Goal: Task Accomplishment & Management: Complete application form

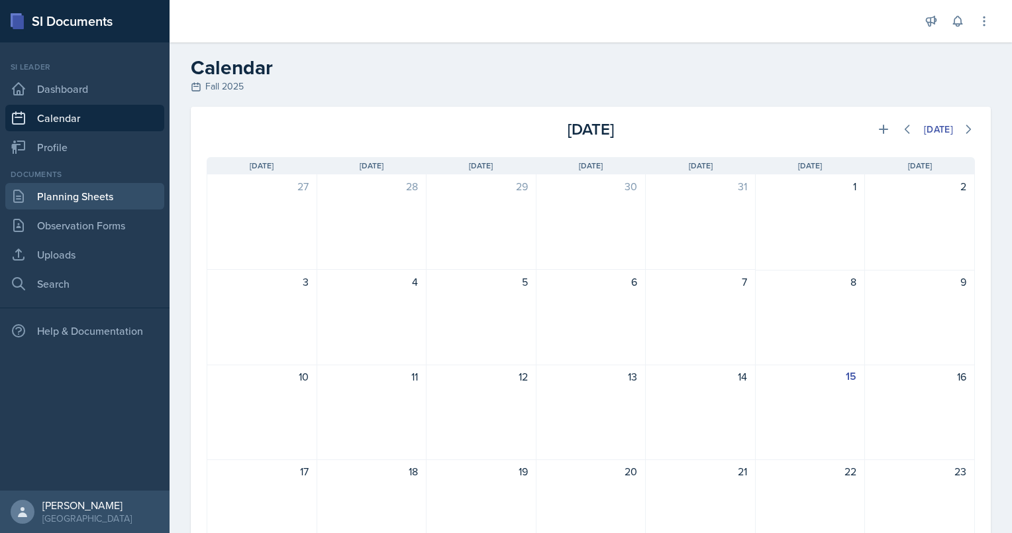
click at [85, 196] on link "Planning Sheets" at bounding box center [84, 196] width 159 height 27
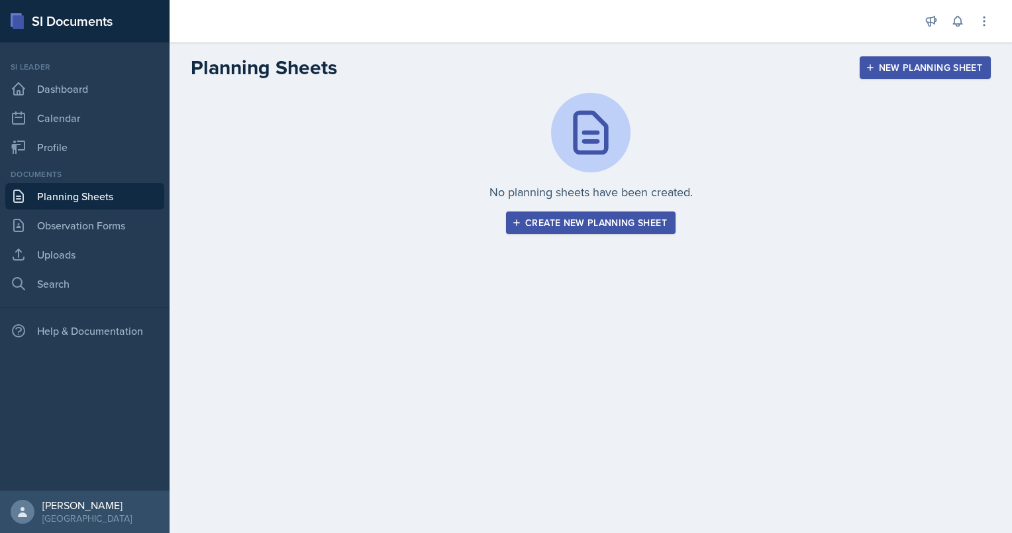
click at [708, 443] on main "Planning Sheets New Planning Sheet No planning sheets have been created. Create…" at bounding box center [591, 287] width 843 height 490
click at [72, 259] on link "Uploads" at bounding box center [84, 254] width 159 height 27
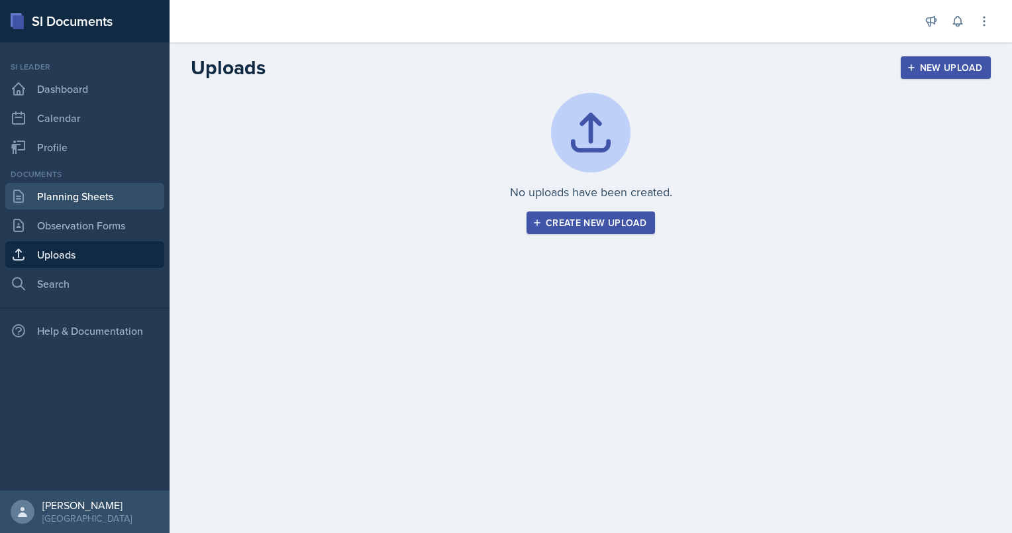
click at [93, 200] on link "Planning Sheets" at bounding box center [84, 196] width 159 height 27
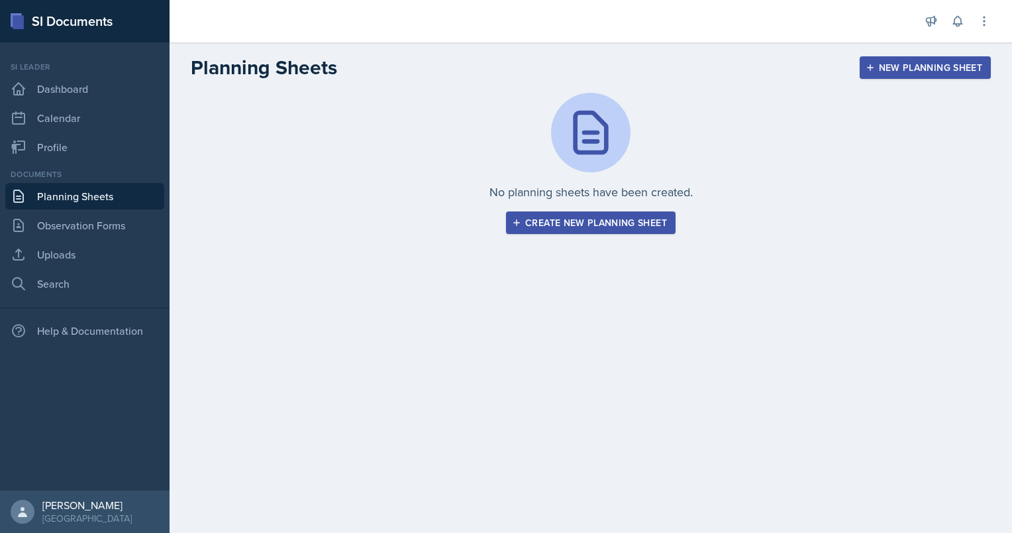
drag, startPoint x: 566, startPoint y: 225, endPoint x: 514, endPoint y: 211, distance: 54.2
click at [514, 211] on div "No planning sheets have been created. Create new planning sheet" at bounding box center [591, 163] width 800 height 141
click at [535, 220] on div "Create new planning sheet" at bounding box center [591, 222] width 152 height 11
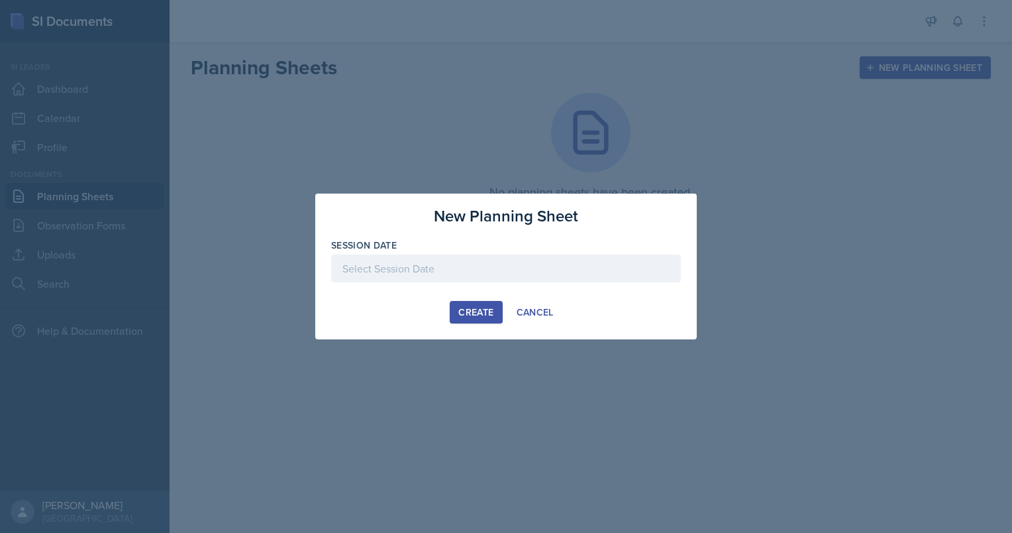
click at [421, 270] on div at bounding box center [506, 268] width 350 height 28
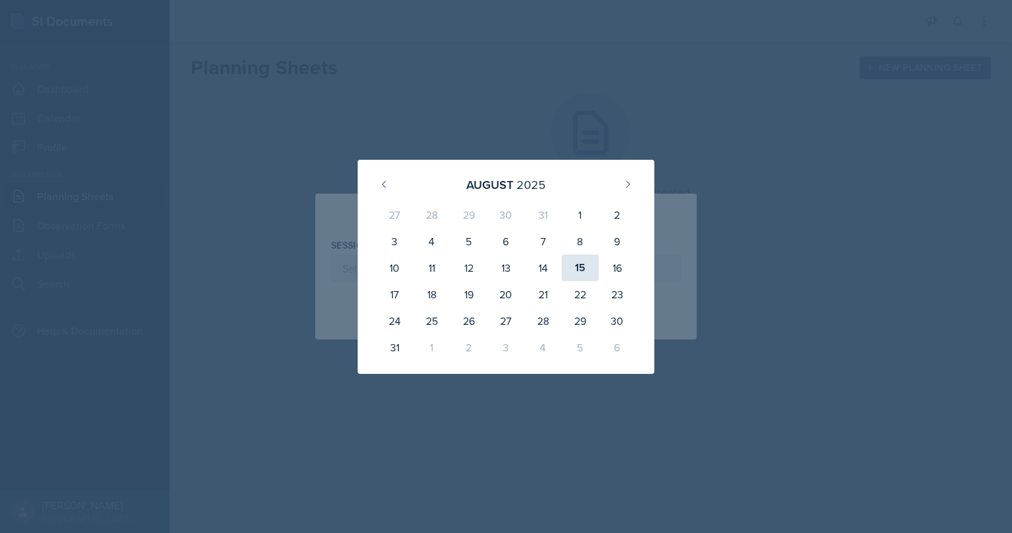
click at [578, 270] on div "15" at bounding box center [580, 267] width 37 height 27
type input "[DATE]"
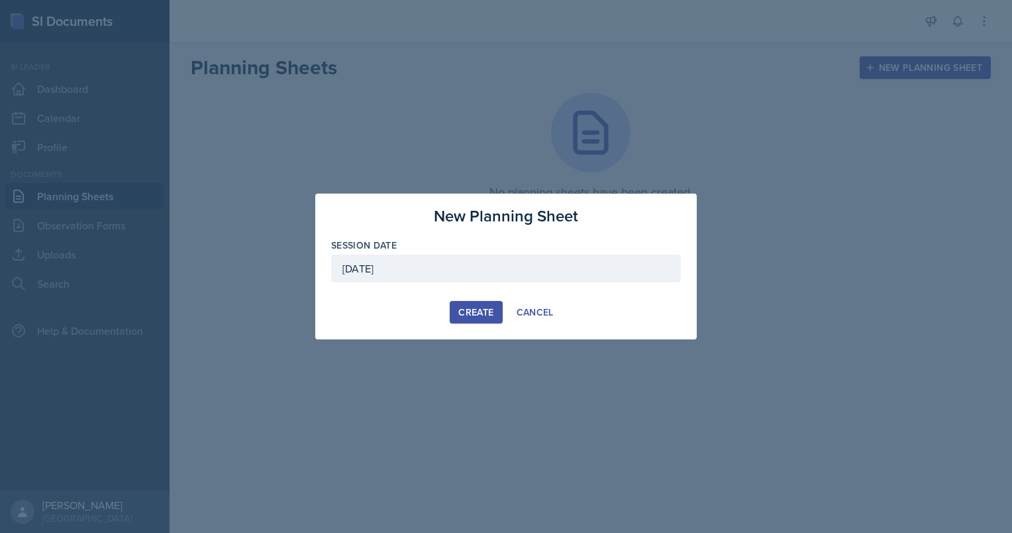
click at [487, 311] on div "Create" at bounding box center [475, 312] width 35 height 11
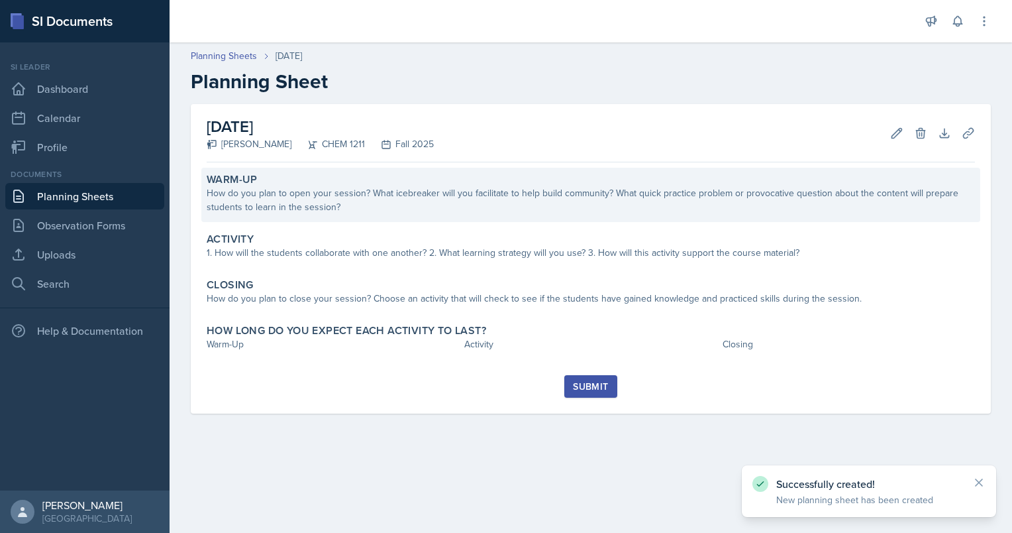
click at [293, 207] on div "How do you plan to open your session? What icebreaker will you facilitate to he…" at bounding box center [591, 200] width 769 height 28
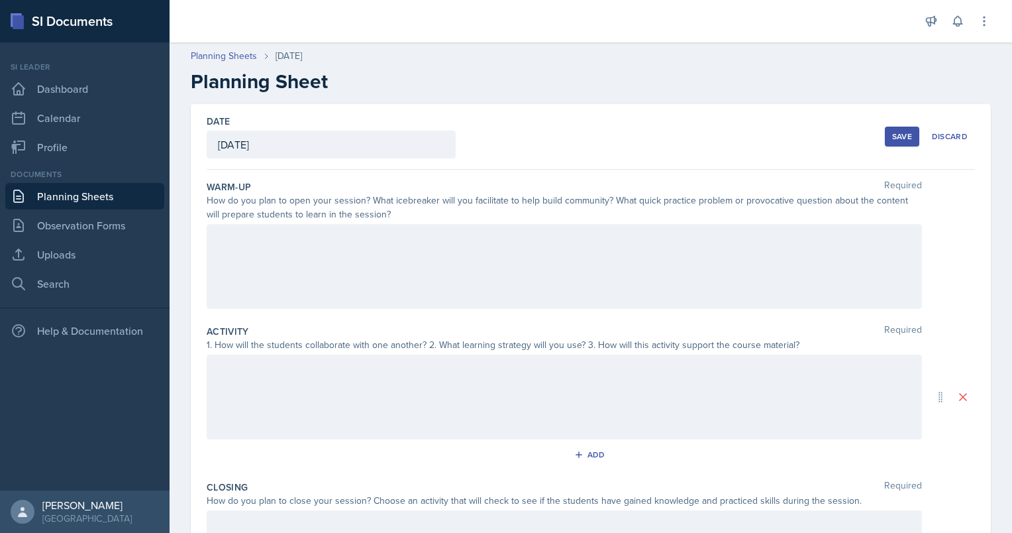
click at [237, 265] on div at bounding box center [565, 266] width 716 height 85
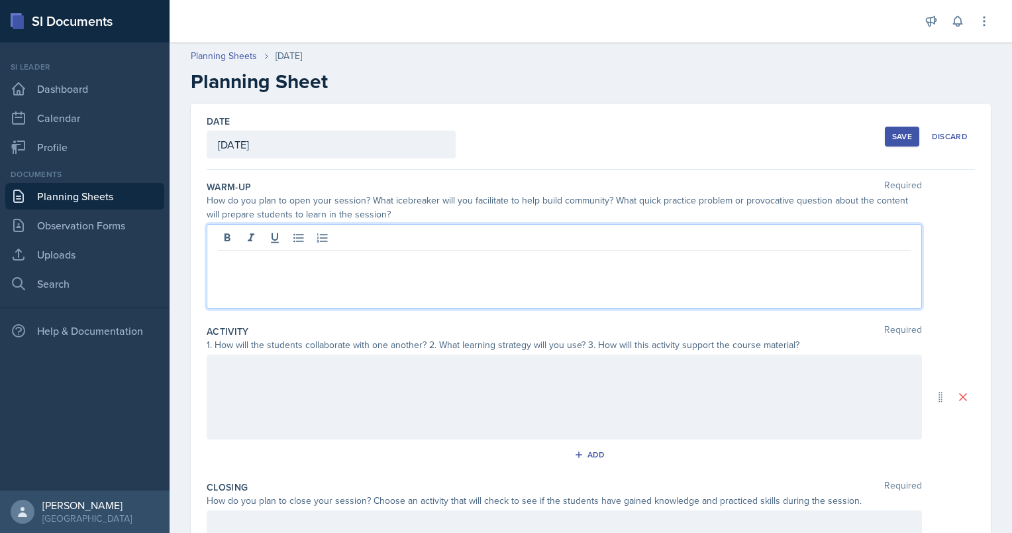
click at [262, 288] on div at bounding box center [565, 266] width 716 height 85
click at [337, 254] on p "White board brain dump. students will come up to board and will" at bounding box center [564, 261] width 693 height 16
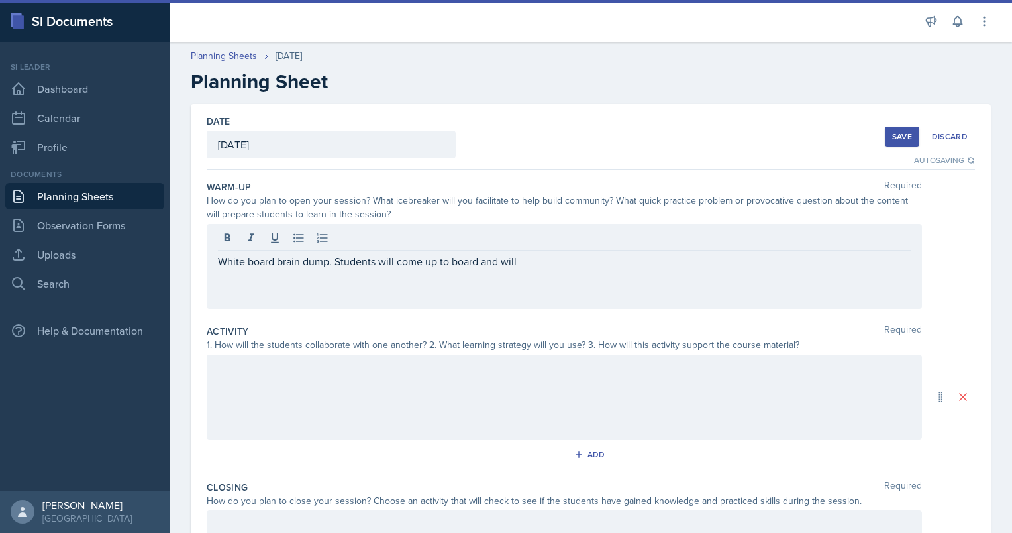
click at [435, 217] on div "How do you plan to open your session? What icebreaker will you facilitate to he…" at bounding box center [565, 207] width 716 height 28
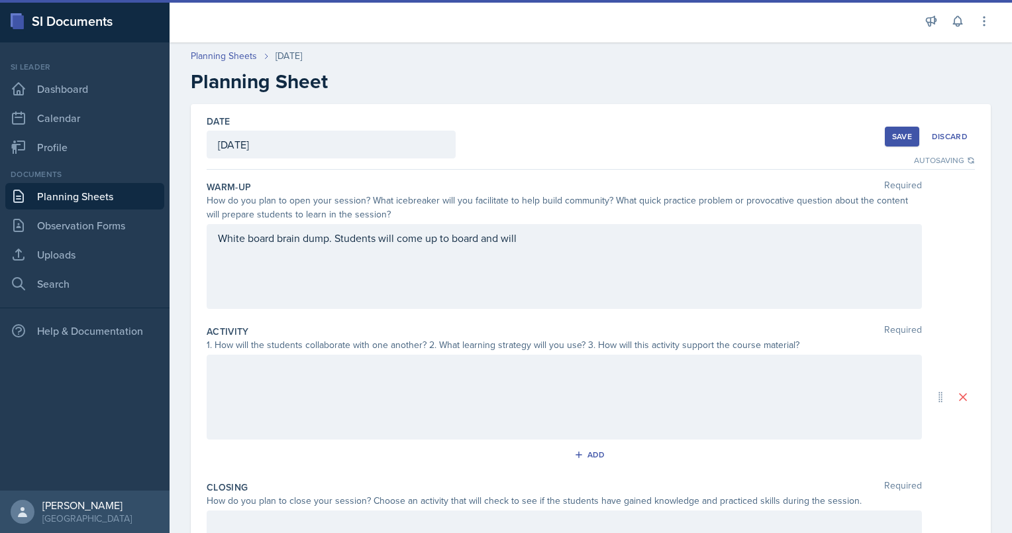
click at [572, 257] on div "White board brain dump. Students will come up to board and will" at bounding box center [565, 266] width 716 height 85
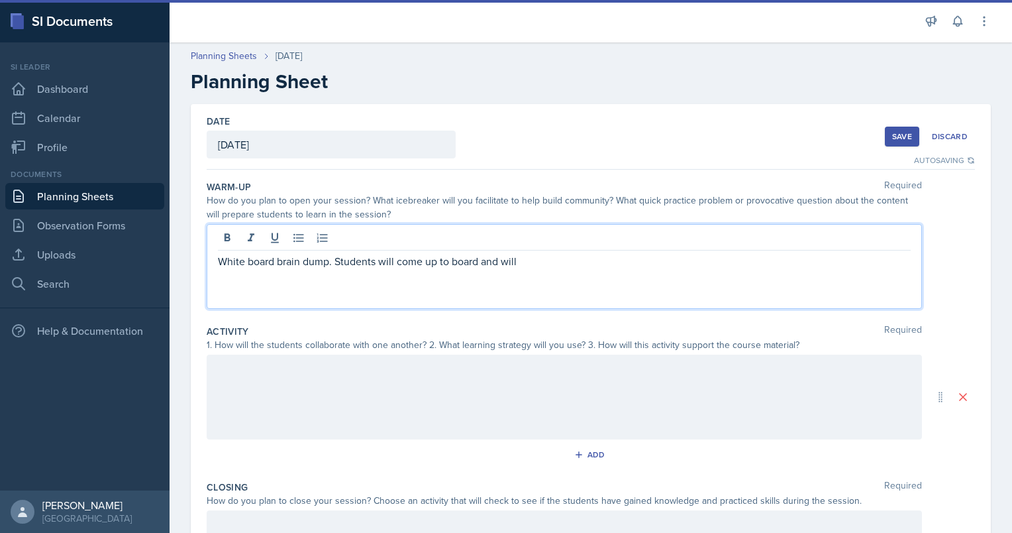
click at [579, 248] on div at bounding box center [564, 240] width 693 height 22
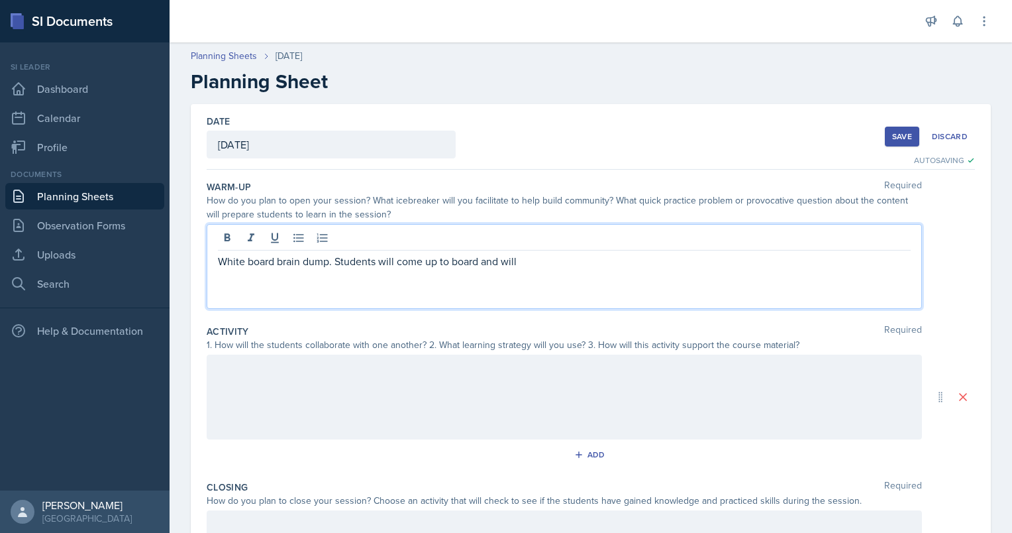
click at [504, 270] on div "White board brain dump. Students will come up to board and will" at bounding box center [565, 266] width 716 height 85
click at [519, 262] on p "White board brain dump. Students will come up to board and will" at bounding box center [564, 261] width 693 height 16
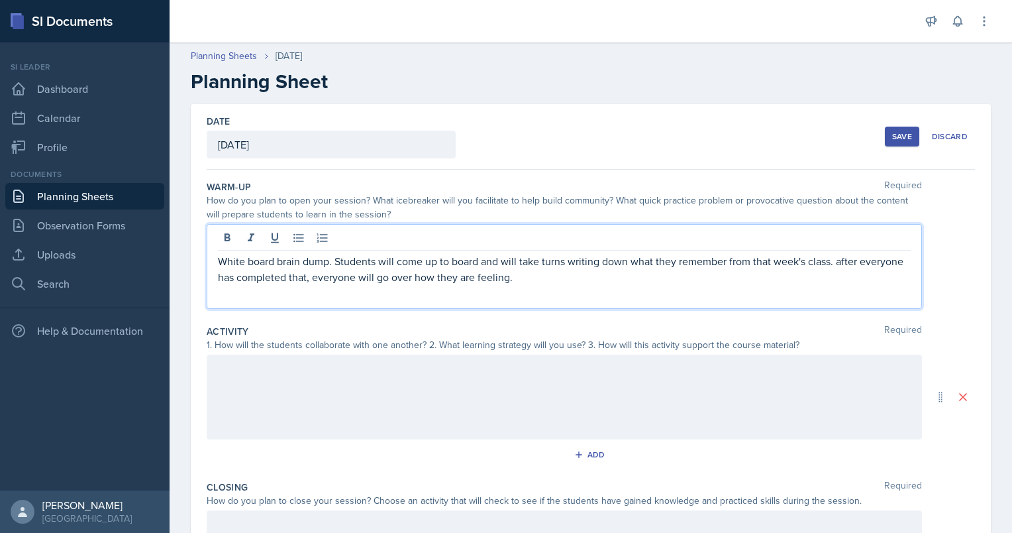
click at [249, 305] on div "White board brain dump. Students will come up to board and will take turns writ…" at bounding box center [565, 266] width 716 height 85
click at [586, 284] on p "White board brain dump. Students will come up to board and will take turns writ…" at bounding box center [564, 269] width 693 height 32
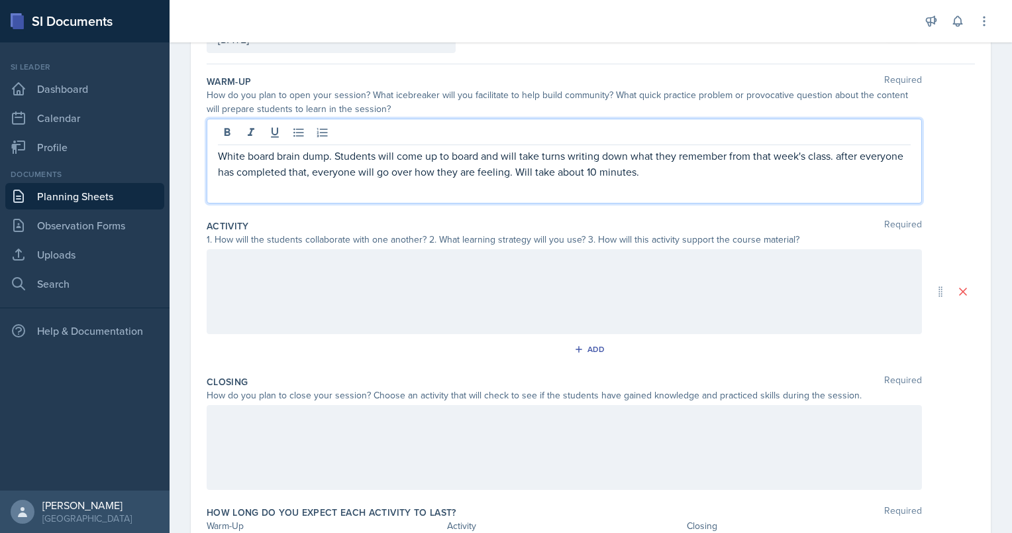
scroll to position [109, 0]
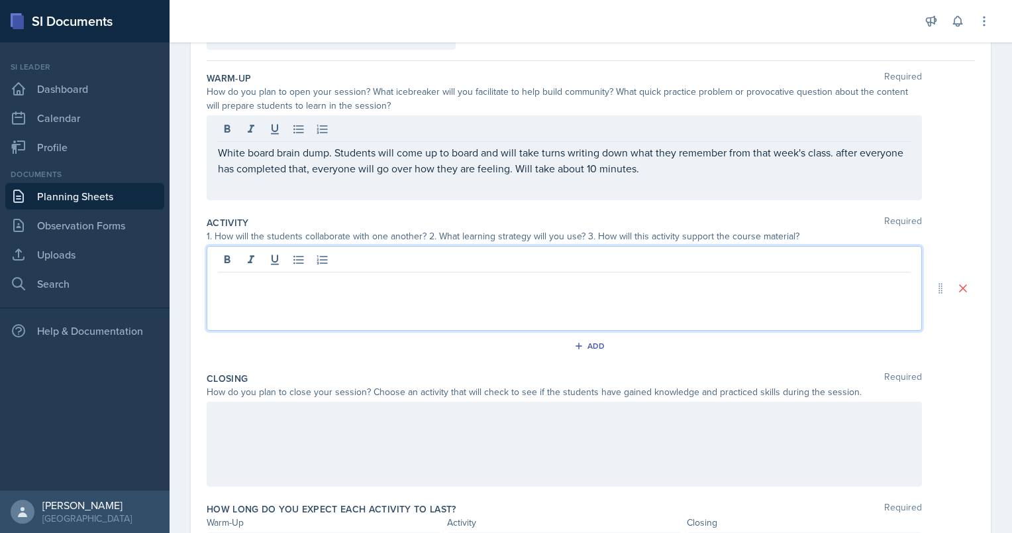
click at [241, 275] on p at bounding box center [564, 283] width 693 height 16
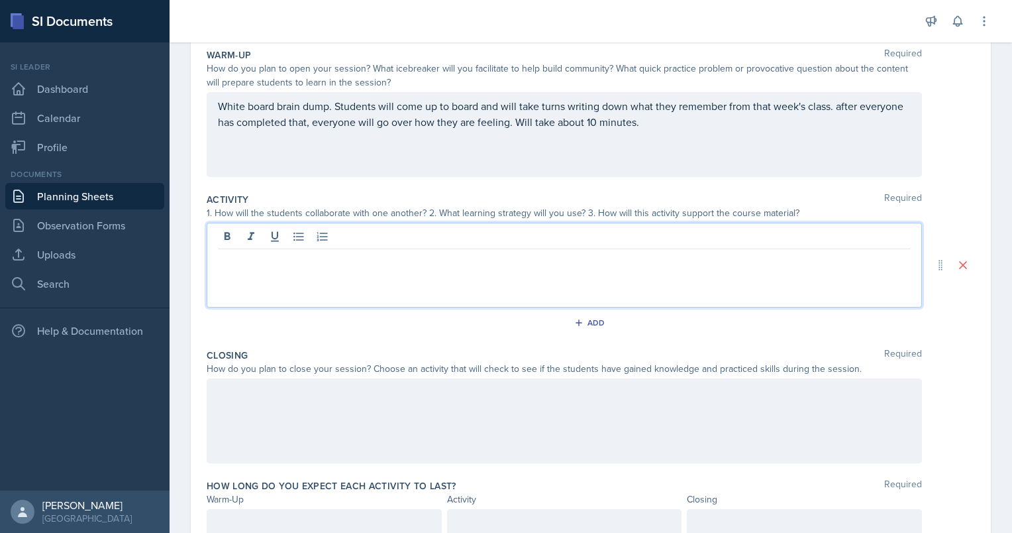
scroll to position [188, 0]
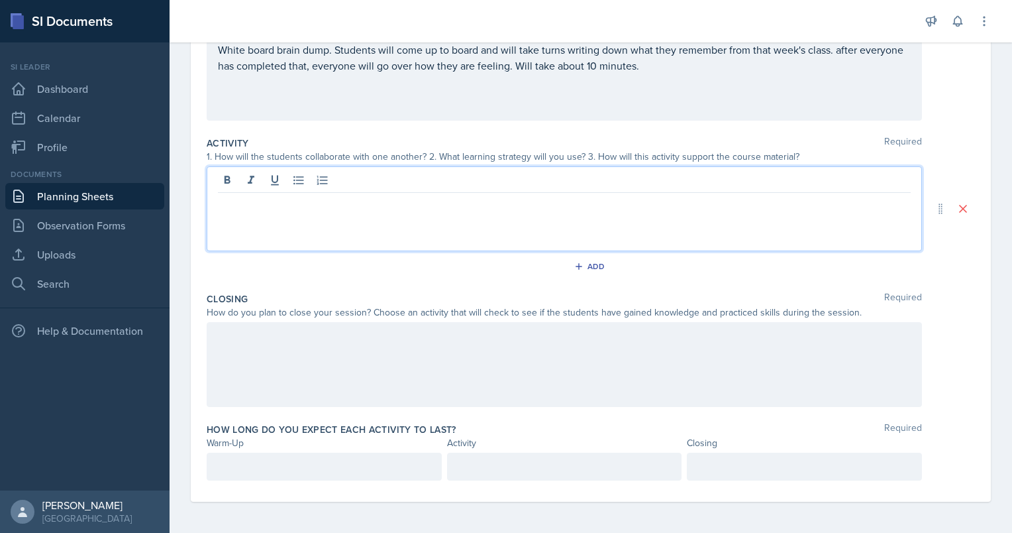
click at [330, 455] on div at bounding box center [324, 467] width 235 height 28
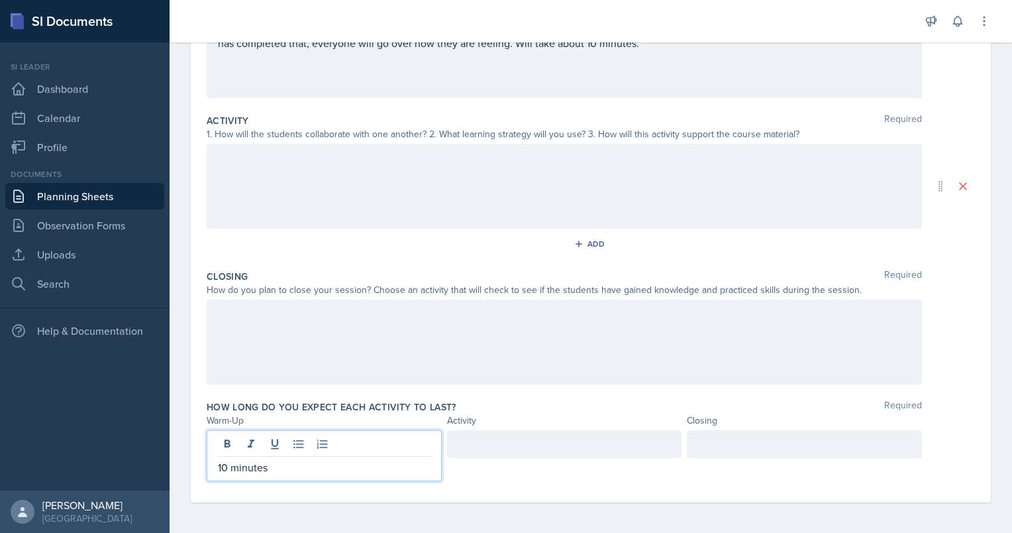
scroll to position [0, 0]
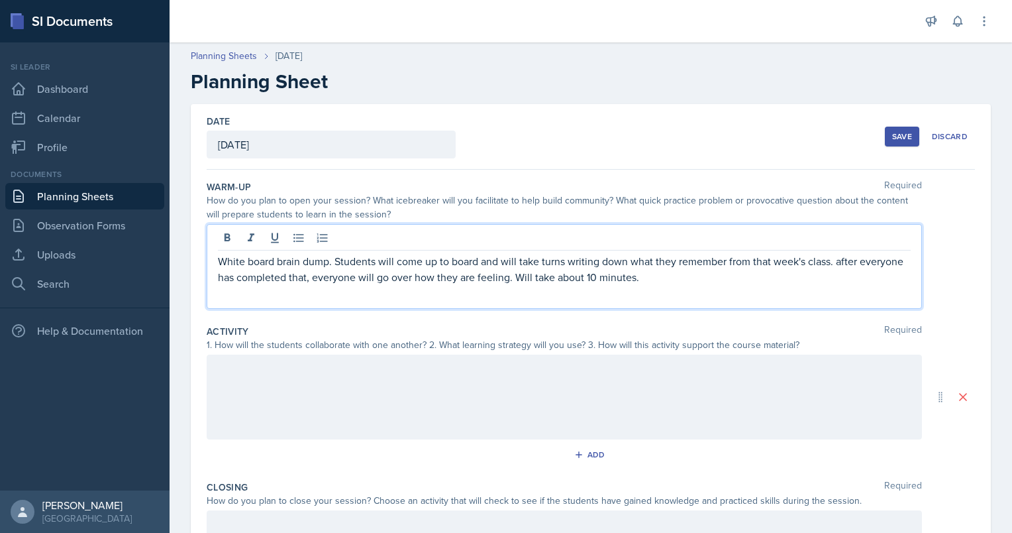
drag, startPoint x: 697, startPoint y: 247, endPoint x: 550, endPoint y: 276, distance: 149.8
click at [550, 276] on p "White board brain dump. Students will come up to board and will take turns writ…" at bounding box center [564, 269] width 693 height 32
click at [702, 276] on p "White board brain dump. Students will come up to board and will take turns writ…" at bounding box center [564, 269] width 693 height 32
drag, startPoint x: 702, startPoint y: 276, endPoint x: 562, endPoint y: 272, distance: 139.8
click at [562, 272] on p "White board brain dump. Students will come up to board and will take turns writ…" at bounding box center [564, 269] width 693 height 32
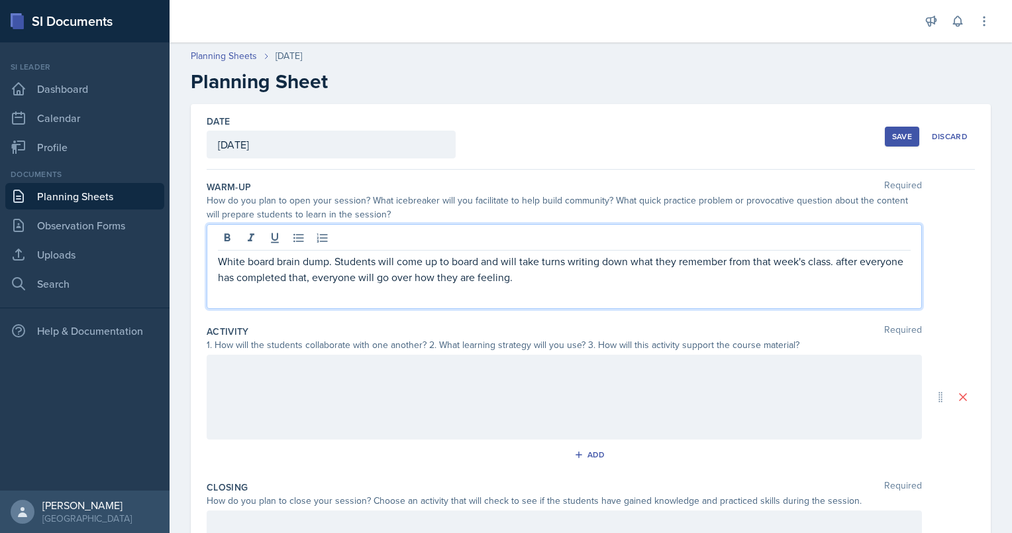
click at [244, 413] on div at bounding box center [565, 396] width 716 height 85
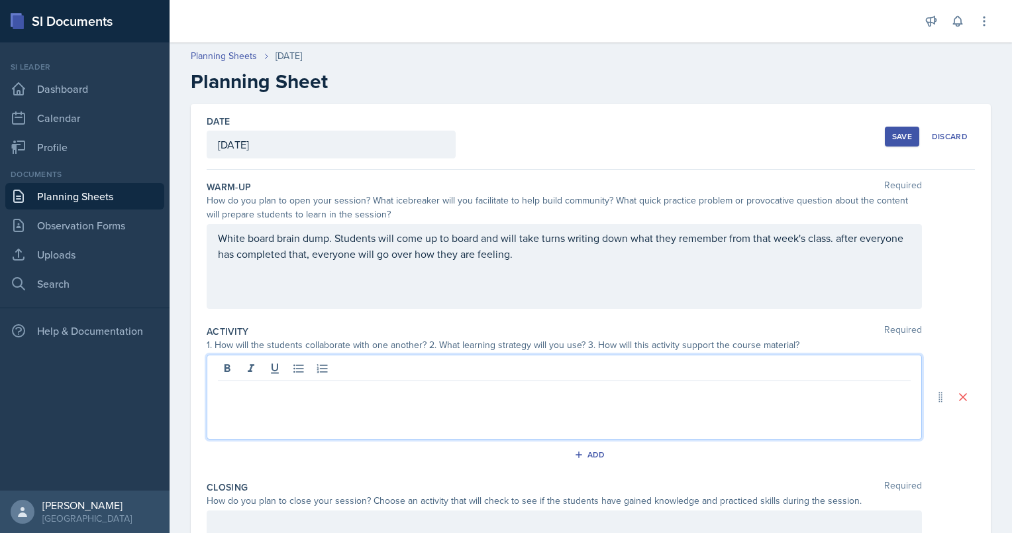
click at [403, 437] on div at bounding box center [565, 396] width 716 height 85
click at [808, 394] on p "Connect 4 activity. students will be broken up into 2 groups and compete agains…" at bounding box center [564, 392] width 693 height 16
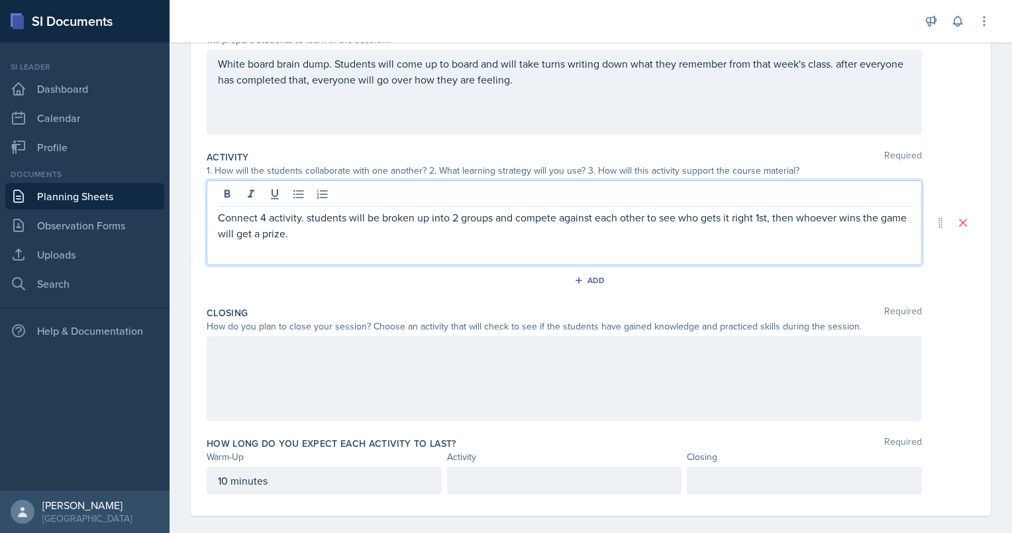
scroll to position [188, 0]
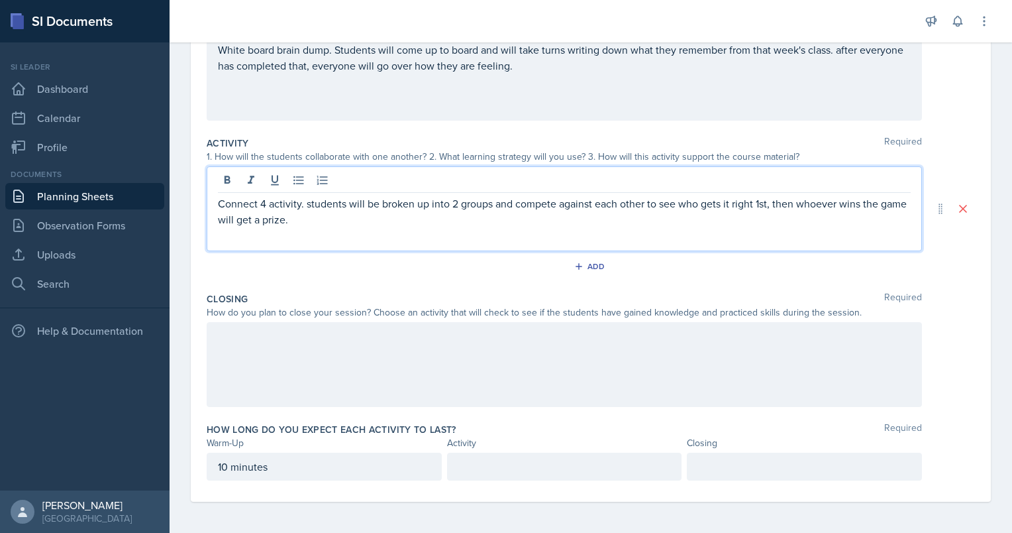
click at [576, 462] on div at bounding box center [564, 467] width 235 height 28
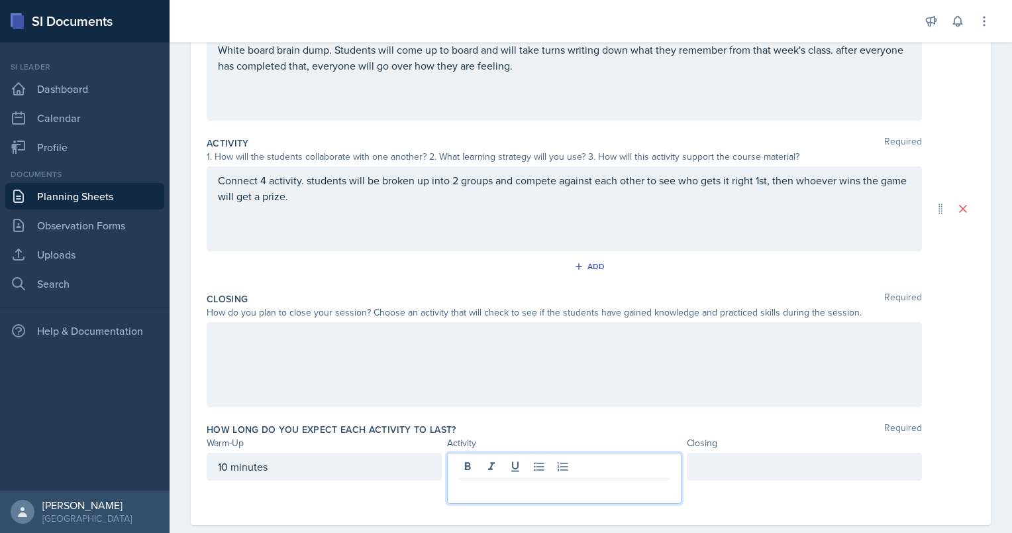
click at [568, 395] on div at bounding box center [565, 364] width 716 height 85
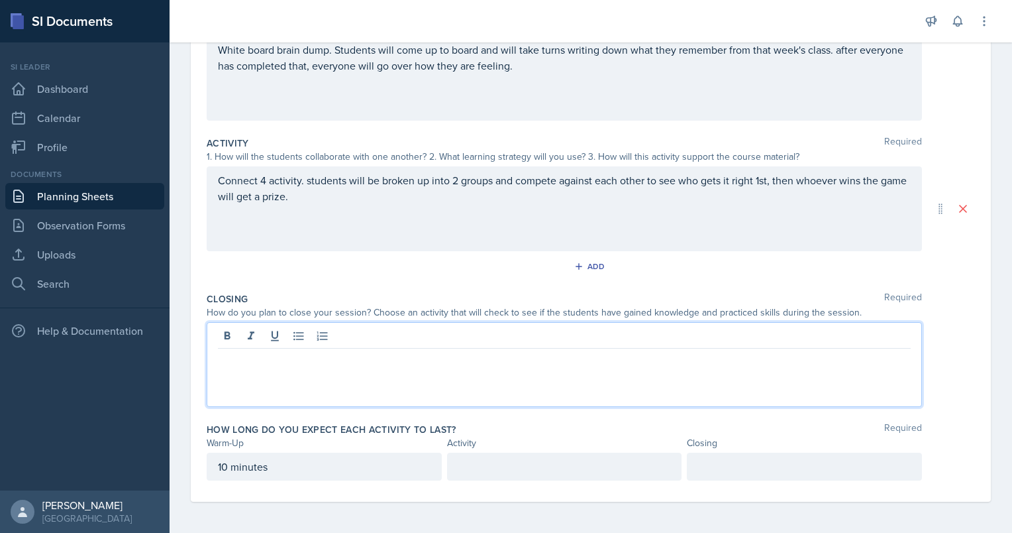
click at [534, 421] on div "How long do you expect each activity to last? Required Warm-Up Activity Closing…" at bounding box center [591, 454] width 769 height 74
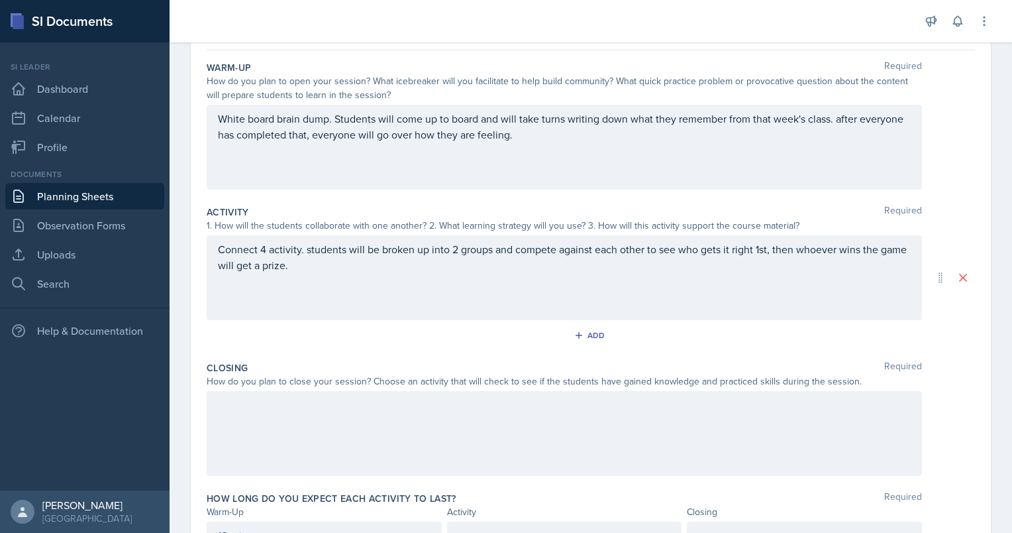
click at [334, 288] on div "Connect 4 activity. students will be broken up into 2 groups and compete agains…" at bounding box center [565, 277] width 716 height 85
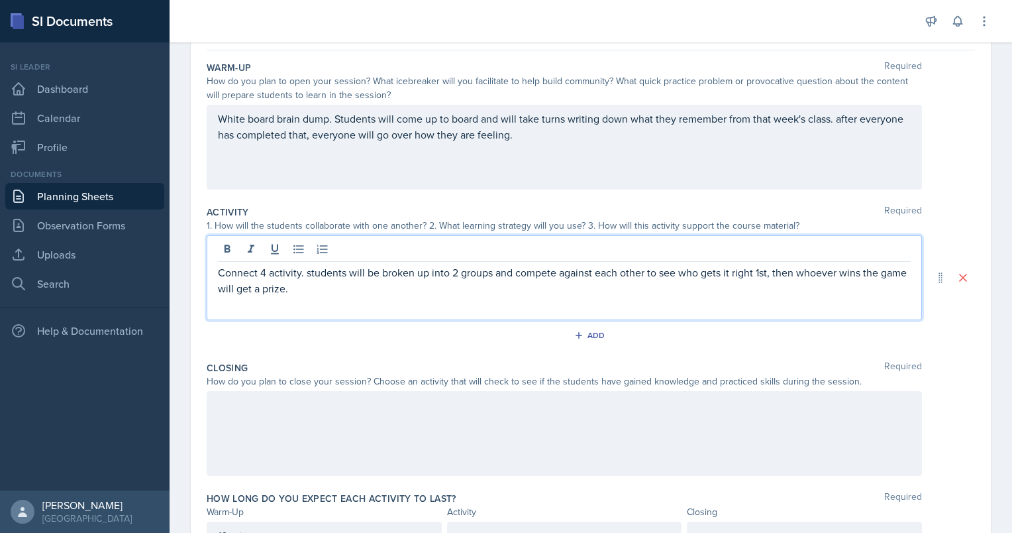
scroll to position [142, 0]
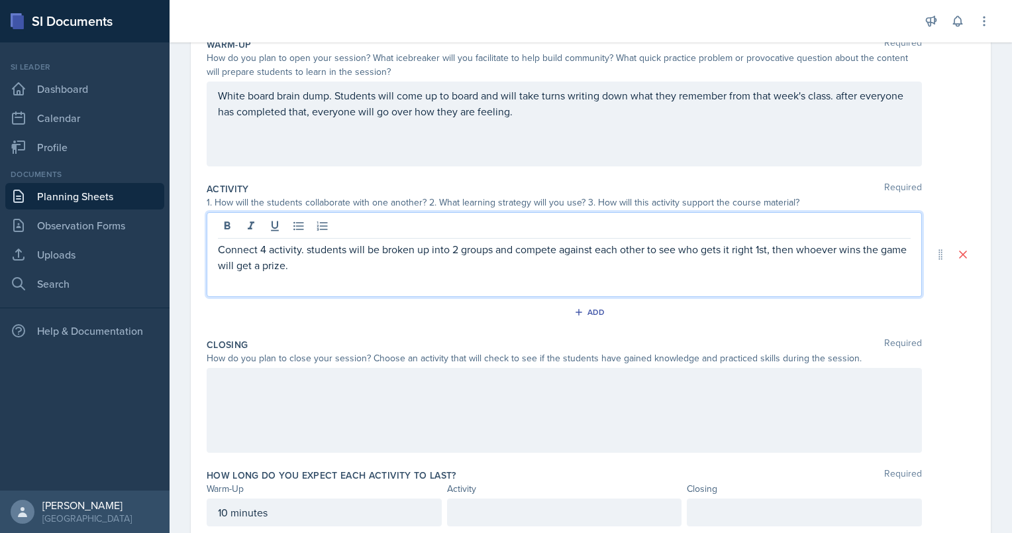
click at [765, 249] on p "Connect 4 activity. students will be broken up into 2 groups and compete agains…" at bounding box center [564, 257] width 693 height 32
click at [770, 251] on p "Connect 4 activity. students will be broken up into 2 groups and compete agains…" at bounding box center [564, 257] width 693 height 32
click at [778, 230] on div at bounding box center [564, 228] width 693 height 22
click at [387, 266] on p "Connect 4 activity. students will be broken up into 2 groups and compete agains…" at bounding box center [564, 257] width 693 height 32
click at [602, 265] on p "Connect 4 activity. students will be broken up into 2 groups and compete agains…" at bounding box center [564, 257] width 693 height 32
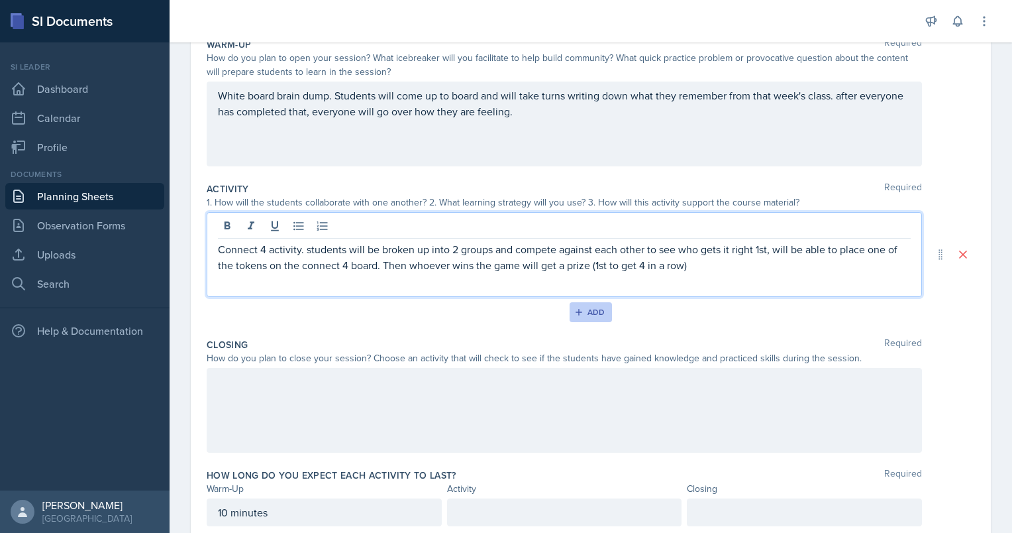
click at [583, 311] on div "Add" at bounding box center [591, 312] width 28 height 11
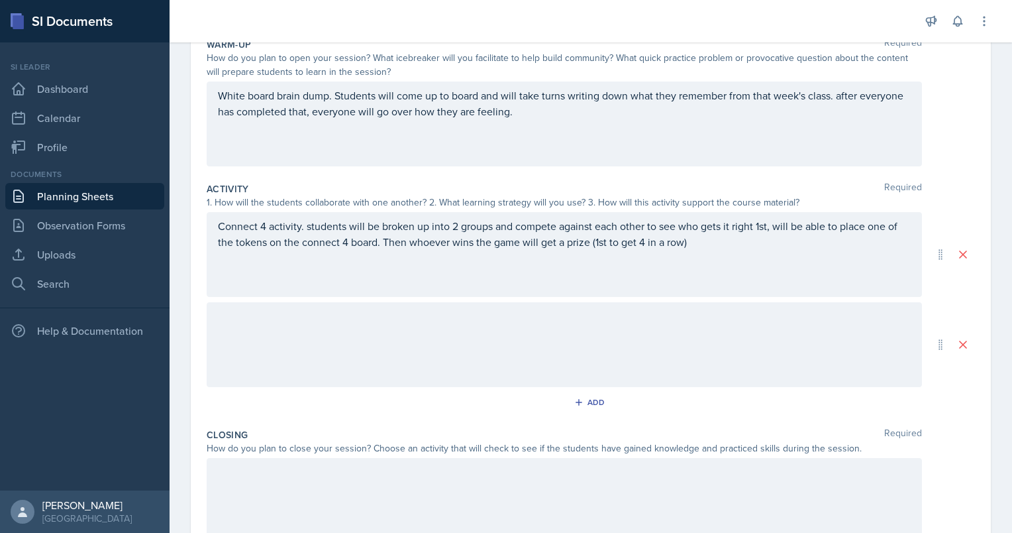
click at [284, 333] on div at bounding box center [565, 344] width 716 height 85
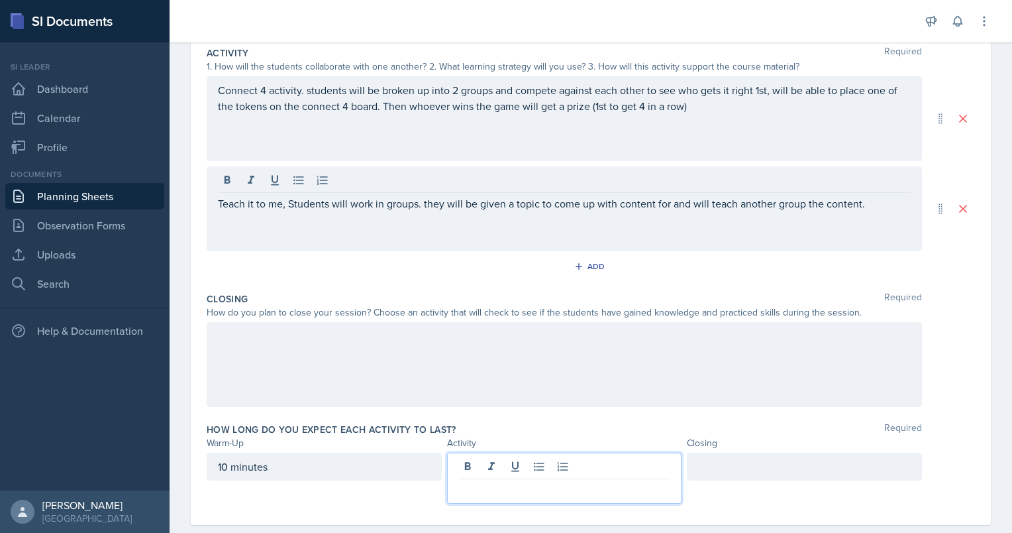
scroll to position [301, 0]
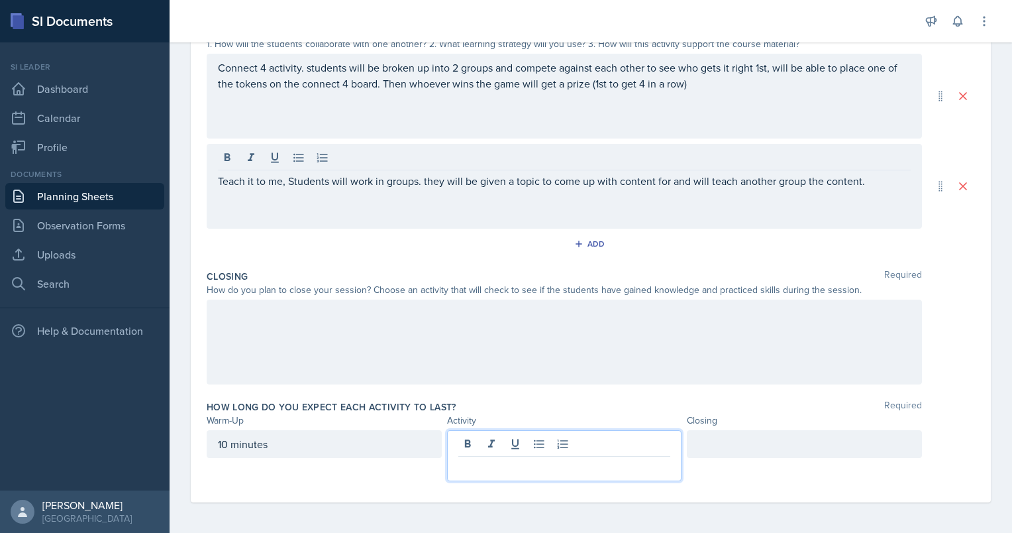
click at [471, 471] on p at bounding box center [564, 467] width 213 height 16
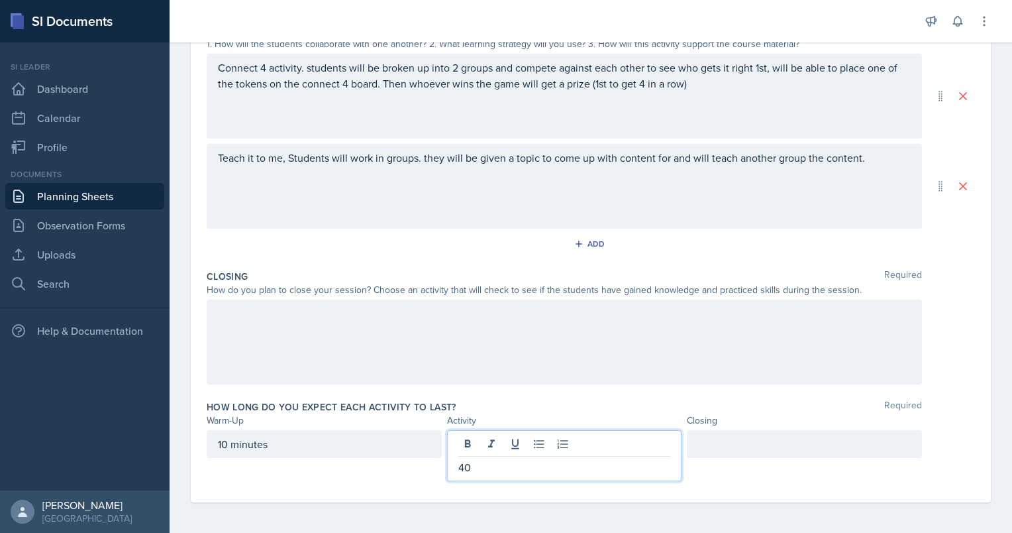
click at [407, 308] on div at bounding box center [565, 341] width 716 height 85
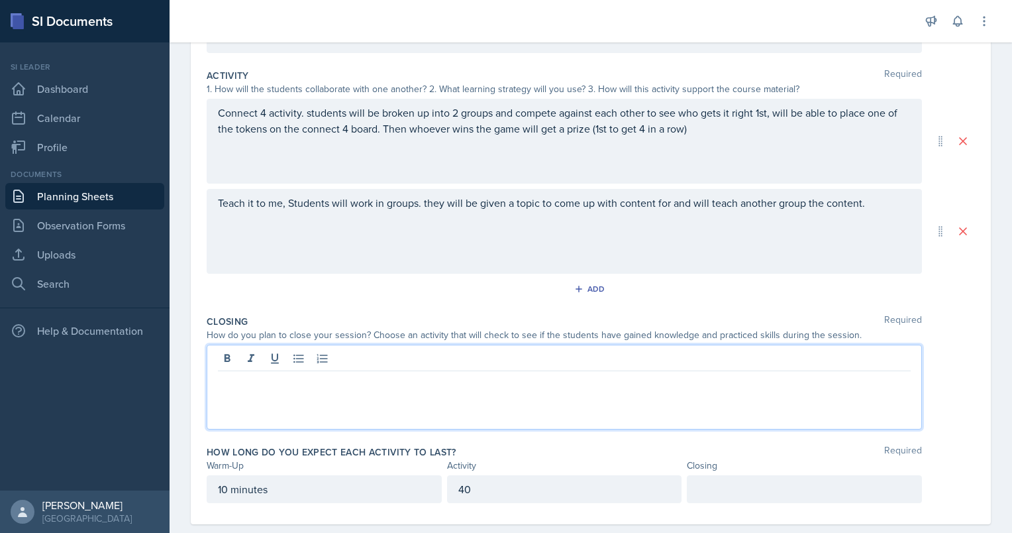
scroll to position [268, 0]
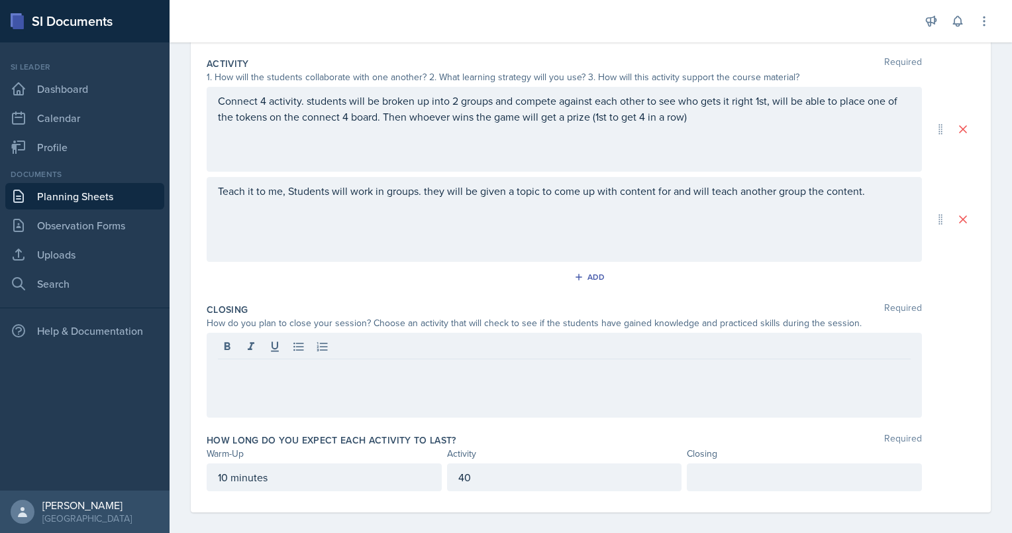
click at [341, 400] on div at bounding box center [565, 375] width 716 height 85
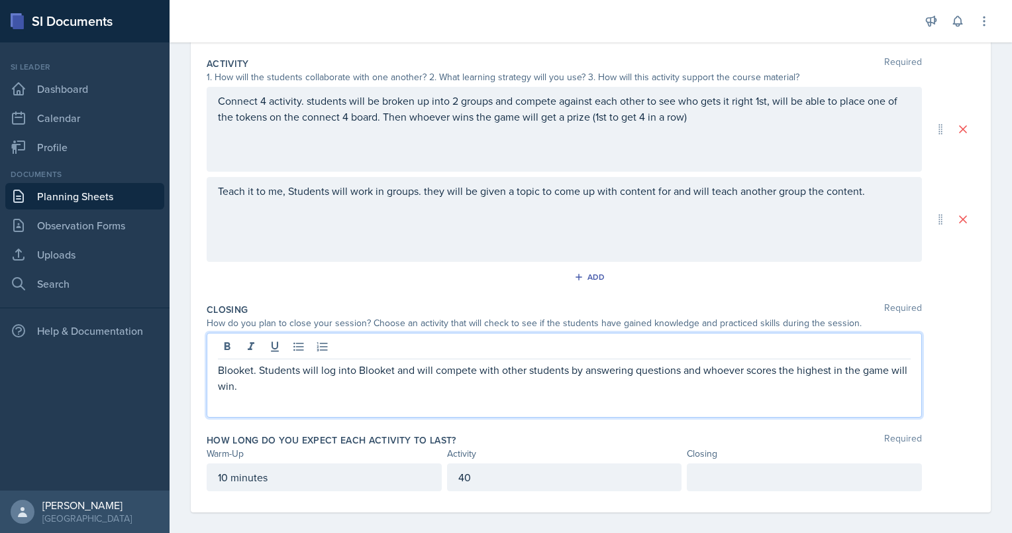
click at [733, 476] on div at bounding box center [804, 477] width 235 height 28
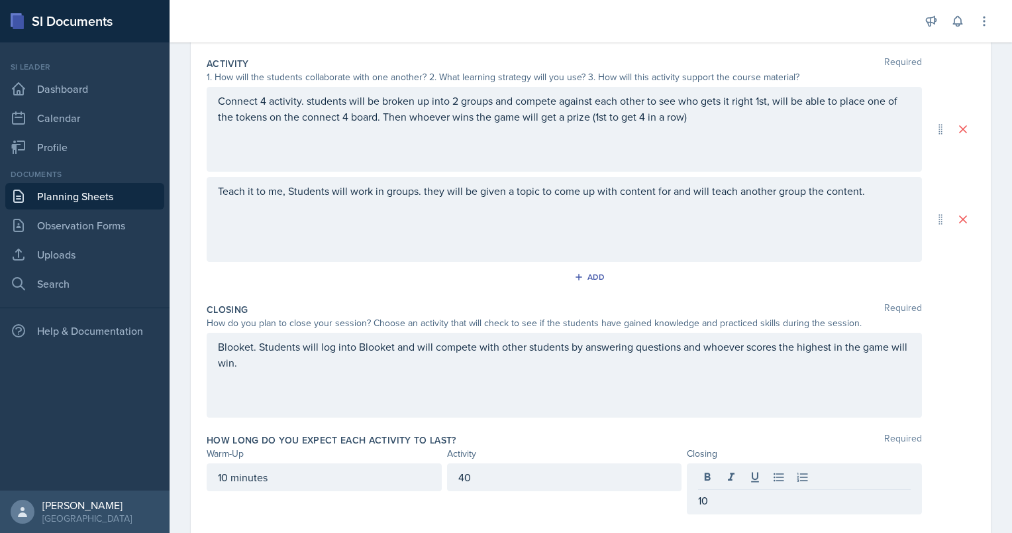
click at [722, 439] on div "How long do you expect each activity to last? Required" at bounding box center [591, 439] width 769 height 13
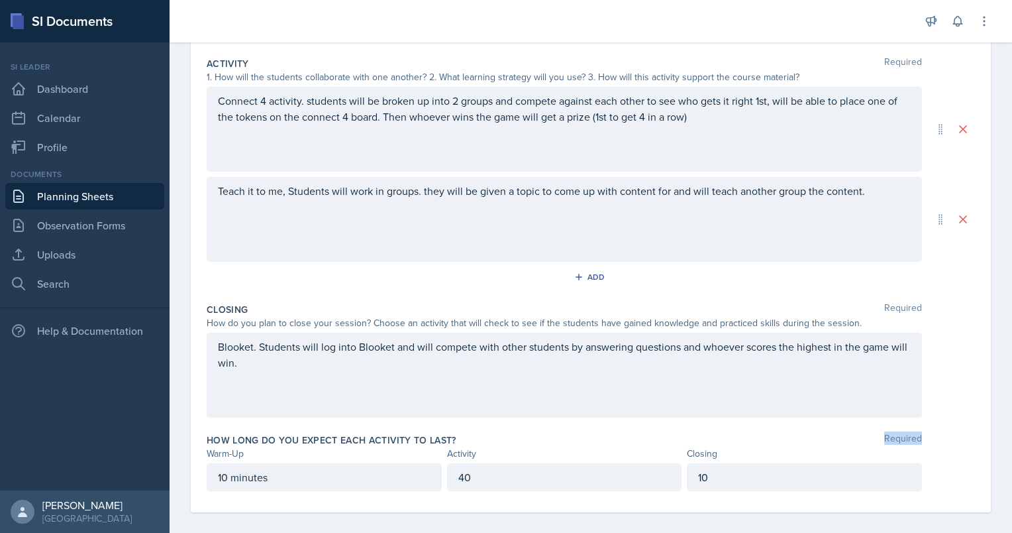
click at [722, 439] on div "How long do you expect each activity to last? Required" at bounding box center [591, 439] width 769 height 13
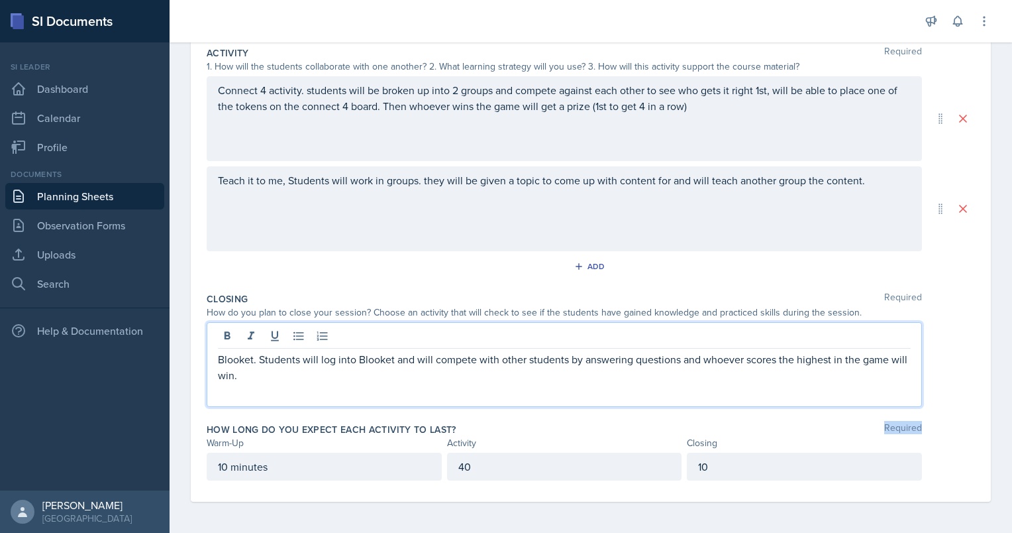
click at [382, 337] on div "Blooket. Students will log into Blooket and will compete with other students by…" at bounding box center [565, 364] width 716 height 85
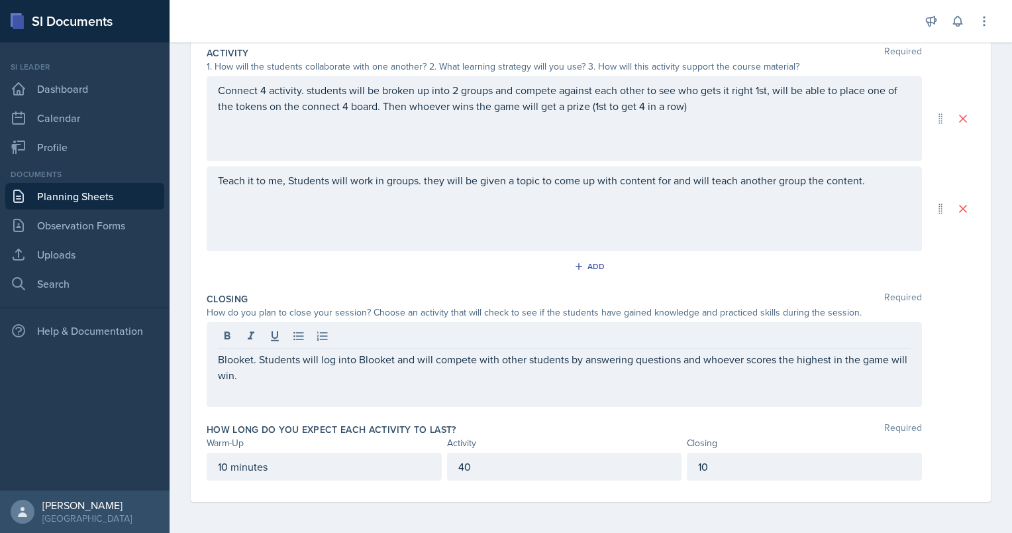
click at [311, 389] on div "Blooket. Students will log into Blooket and will compete with other students by…" at bounding box center [565, 364] width 716 height 85
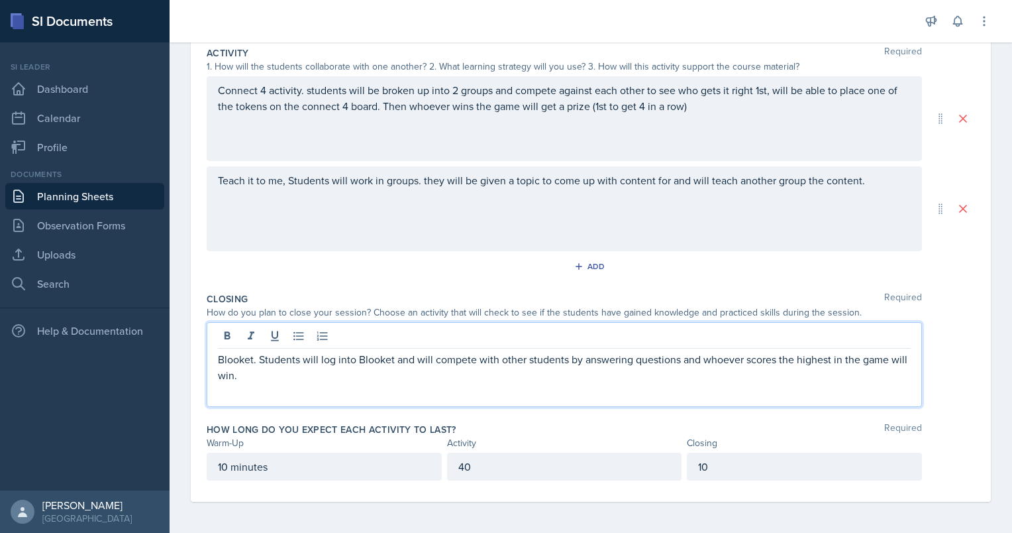
click at [279, 374] on p "Blooket. Students will log into Blooket and will compete with other students by…" at bounding box center [564, 367] width 693 height 32
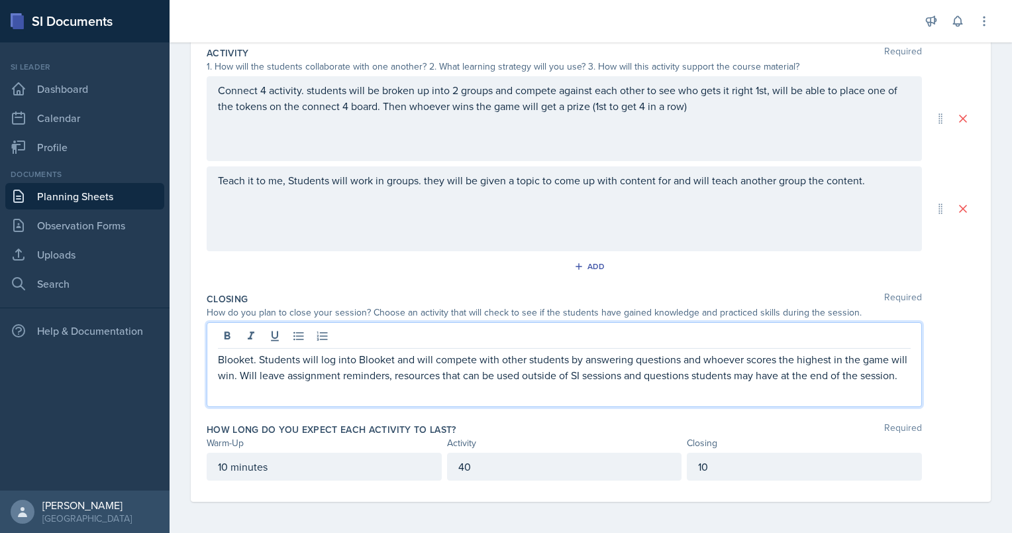
scroll to position [0, 0]
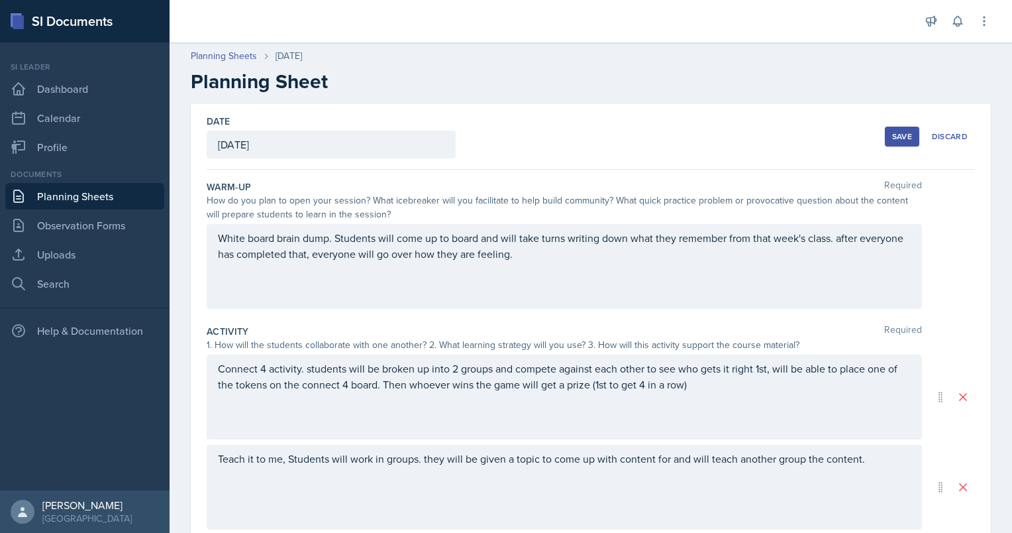
click at [894, 134] on div "Save" at bounding box center [902, 136] width 20 height 11
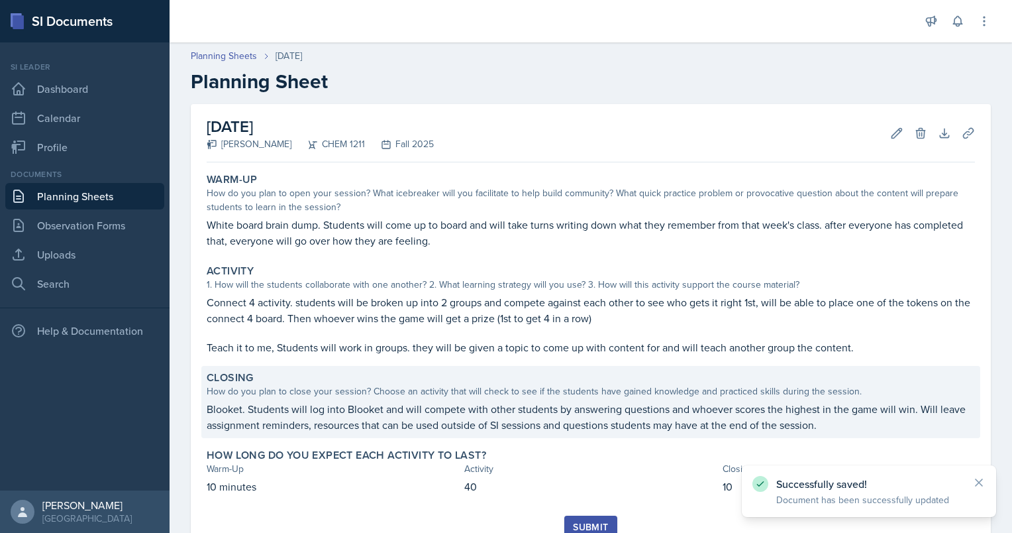
scroll to position [52, 0]
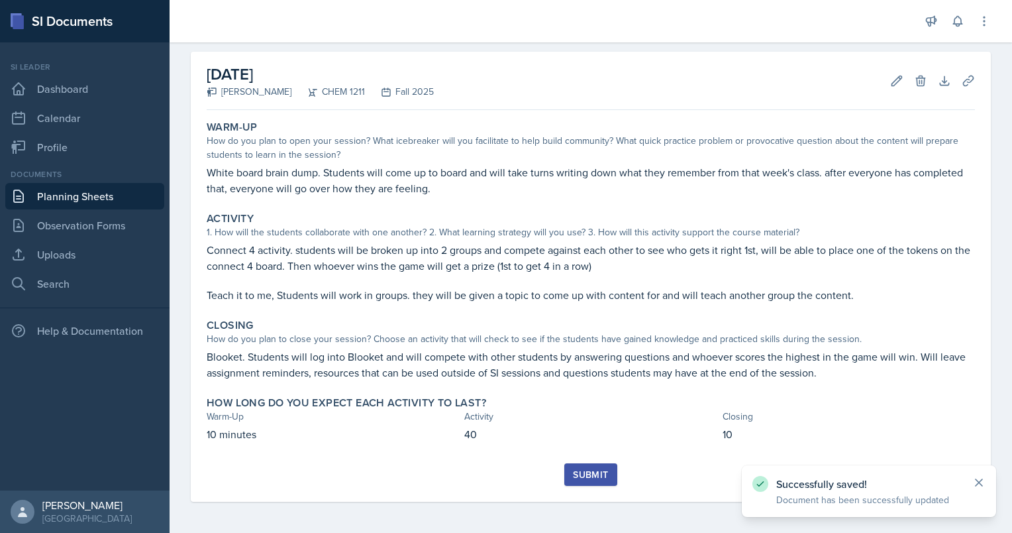
click at [977, 477] on icon at bounding box center [979, 482] width 13 height 13
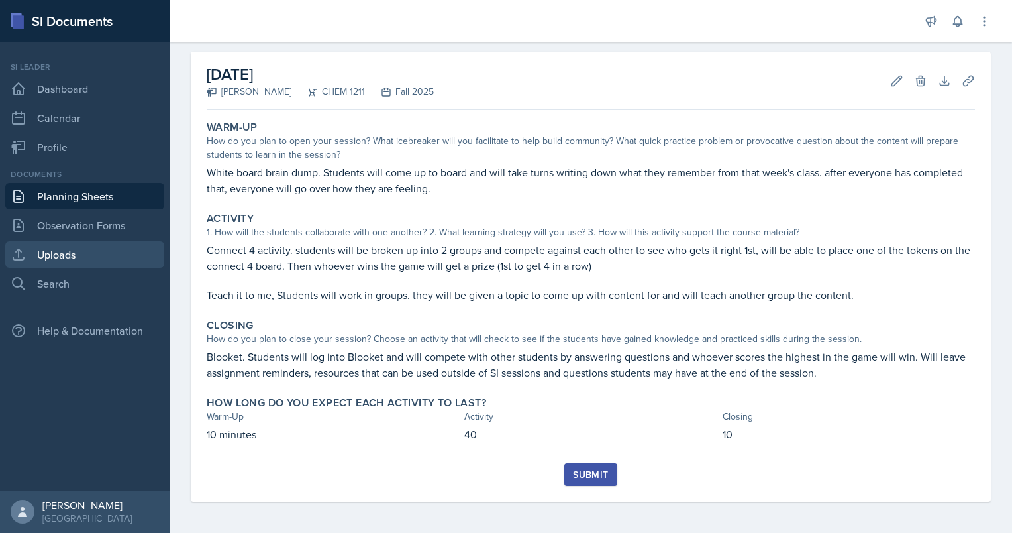
click at [70, 252] on link "Uploads" at bounding box center [84, 254] width 159 height 27
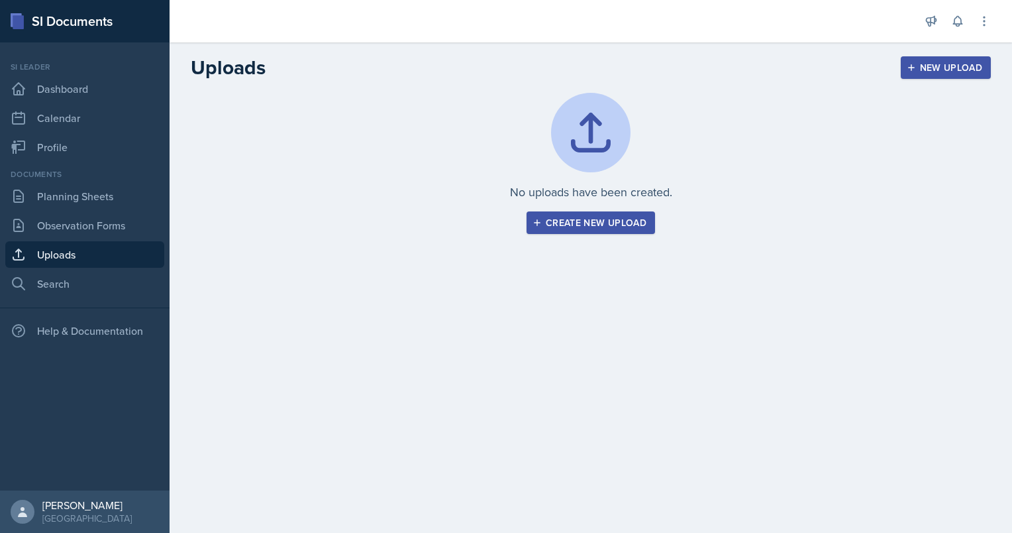
click at [594, 228] on div "Create new upload" at bounding box center [590, 222] width 111 height 11
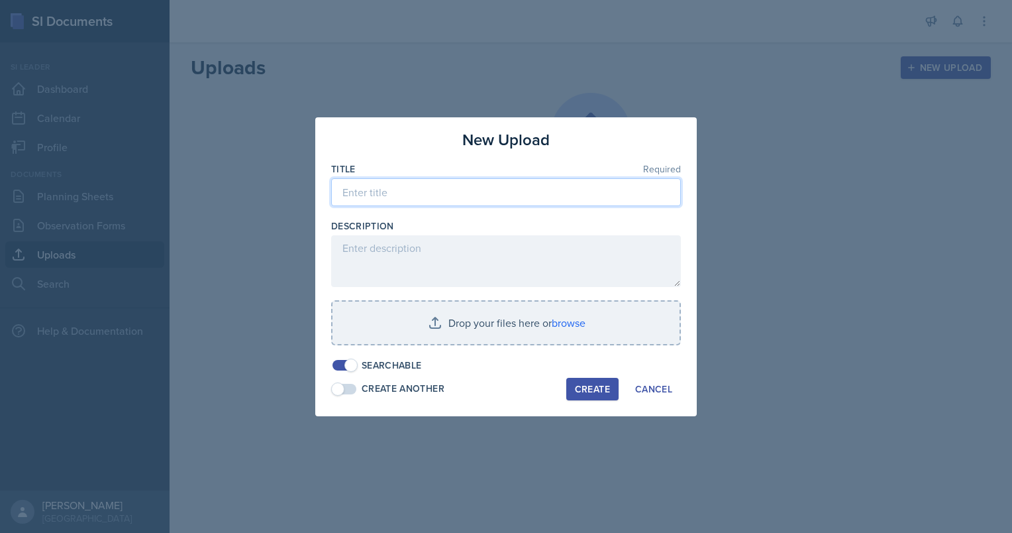
click at [380, 194] on input at bounding box center [506, 192] width 350 height 28
type input "Metacognition powerpoint"
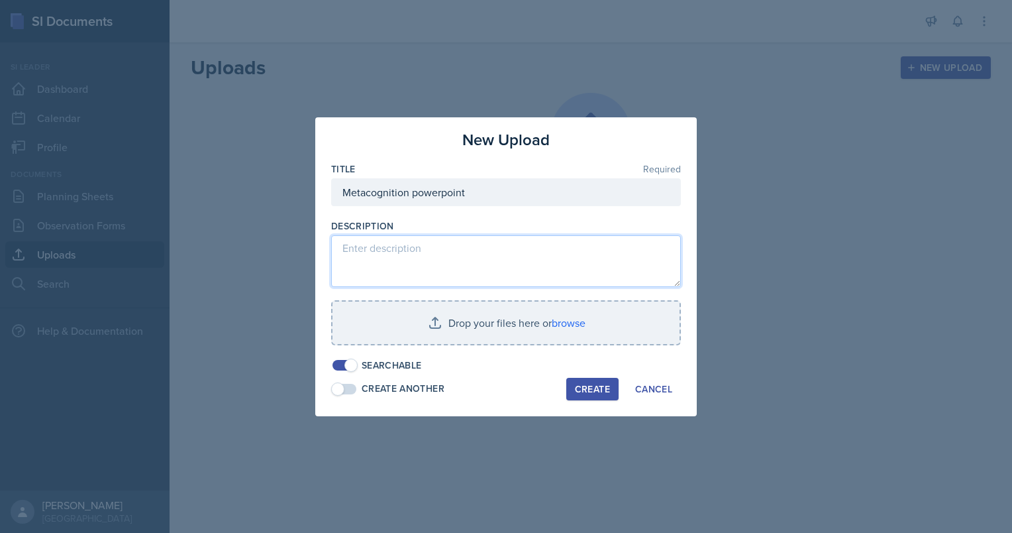
click at [388, 262] on textarea at bounding box center [506, 261] width 350 height 52
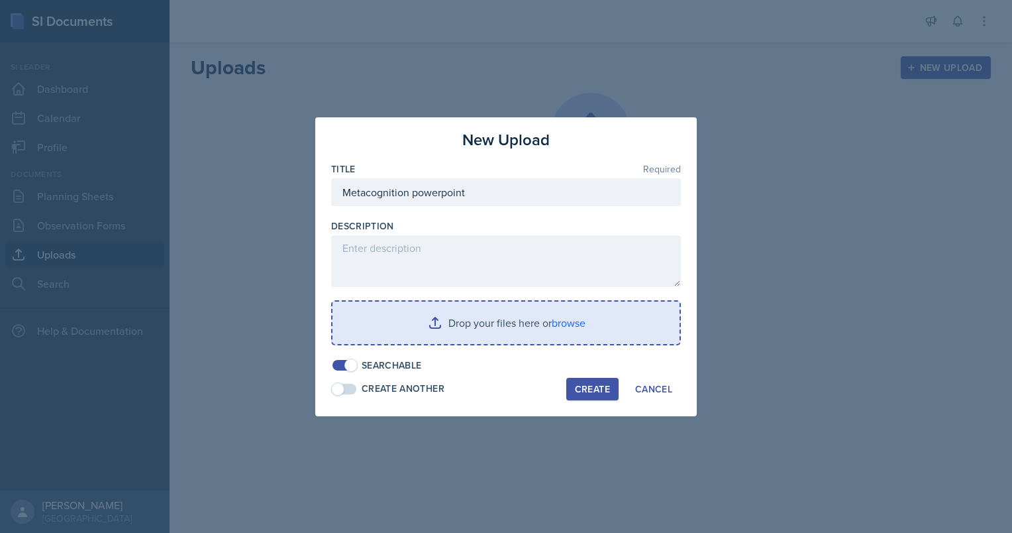
click at [566, 325] on input "file" at bounding box center [506, 322] width 347 height 42
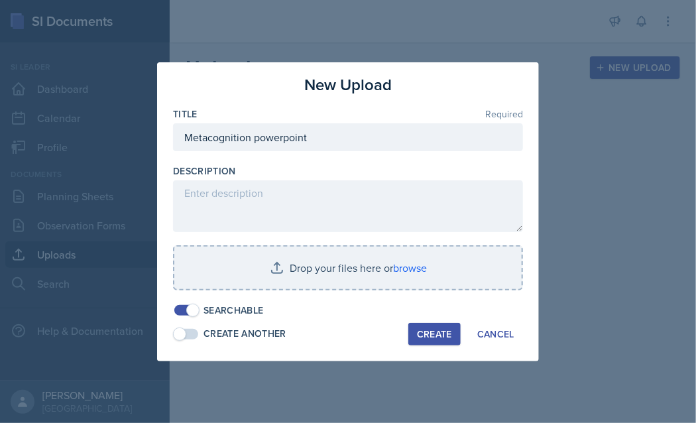
click at [189, 331] on span at bounding box center [186, 334] width 24 height 11
click at [187, 328] on span at bounding box center [192, 333] width 13 height 13
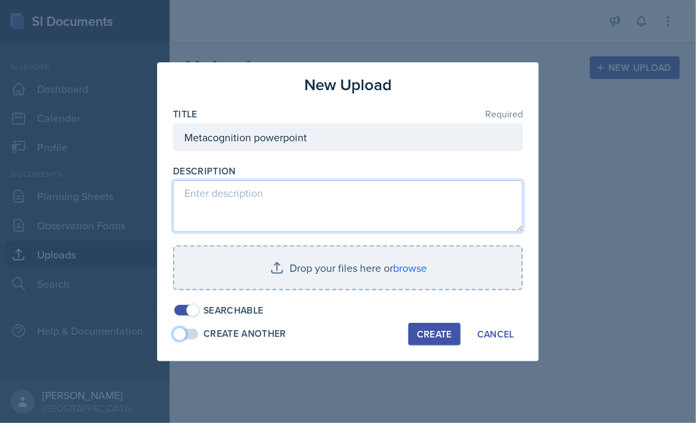
click at [220, 196] on textarea at bounding box center [348, 206] width 350 height 52
drag, startPoint x: 196, startPoint y: 212, endPoint x: 296, endPoint y: 192, distance: 102.0
click at [296, 192] on textarea at bounding box center [348, 206] width 350 height 52
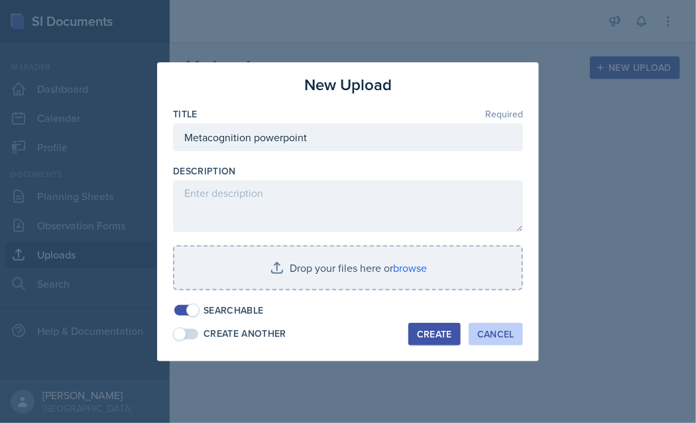
click at [488, 329] on div "Cancel" at bounding box center [495, 334] width 37 height 11
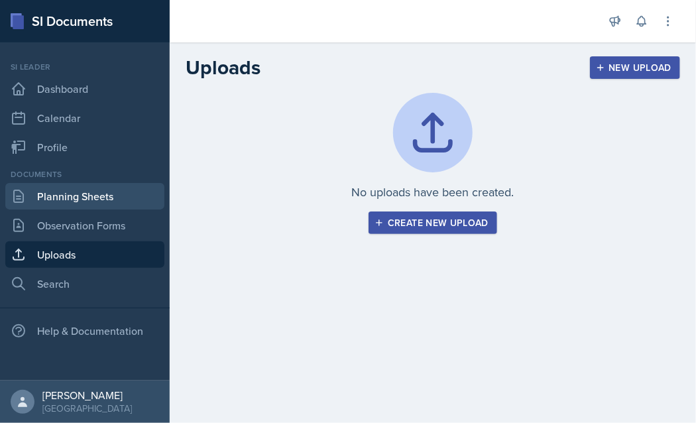
click at [57, 199] on link "Planning Sheets" at bounding box center [84, 196] width 159 height 27
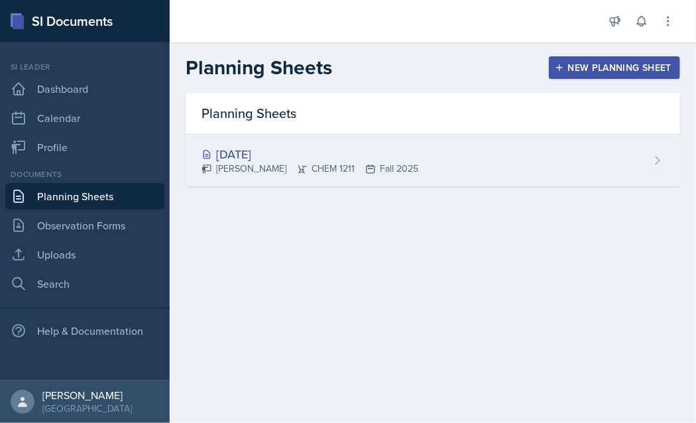
click at [254, 149] on div "[DATE]" at bounding box center [309, 154] width 217 height 18
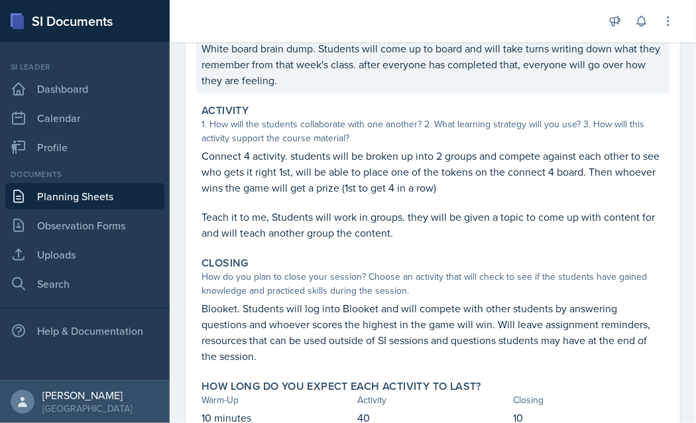
scroll to position [187, 0]
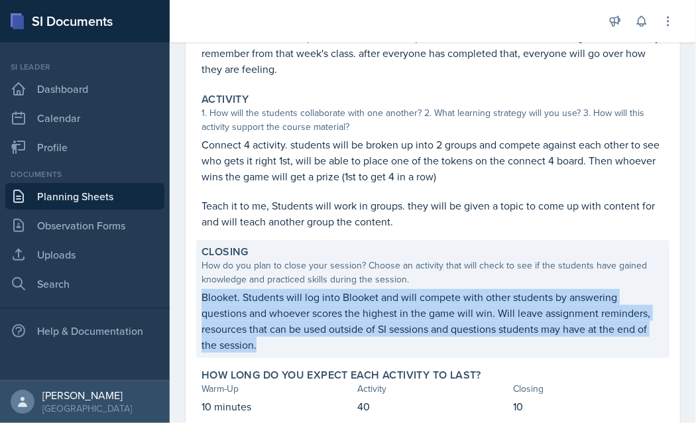
drag, startPoint x: 198, startPoint y: 297, endPoint x: 260, endPoint y: 352, distance: 82.6
click at [260, 352] on div "Closing How do you plan to close your session? Choose an activity that will che…" at bounding box center [432, 299] width 473 height 118
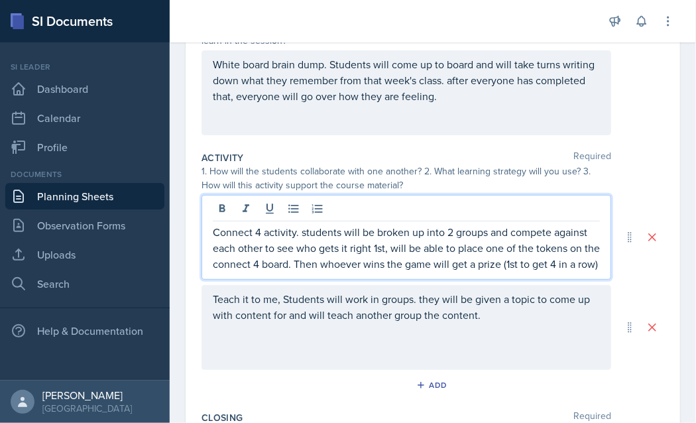
click at [256, 263] on p "Connect 4 activity. students will be broken up into 2 groups and compete agains…" at bounding box center [406, 248] width 387 height 48
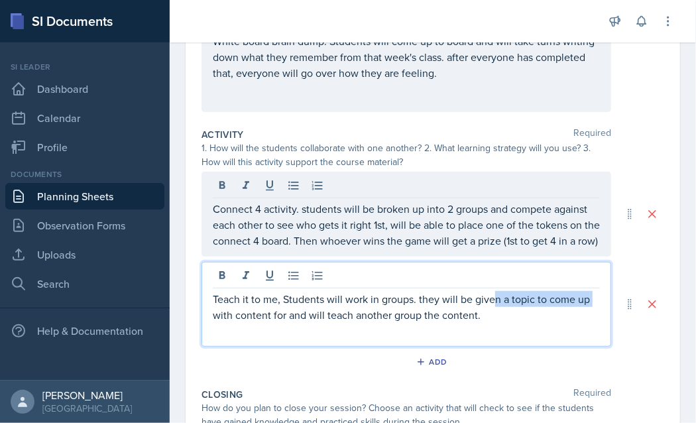
drag, startPoint x: 494, startPoint y: 319, endPoint x: 215, endPoint y: 323, distance: 279.6
click at [215, 323] on p "Teach it to me, Students will work in groups. they will be given a topic to com…" at bounding box center [406, 307] width 387 height 32
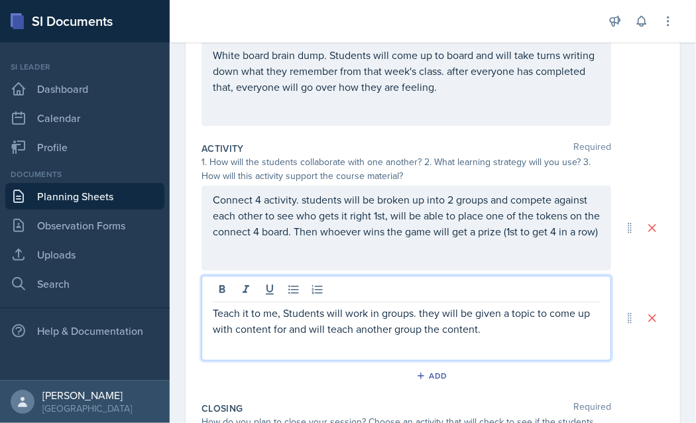
click at [249, 239] on p "Connect 4 activity. students will be broken up into 2 groups and compete agains…" at bounding box center [406, 215] width 387 height 48
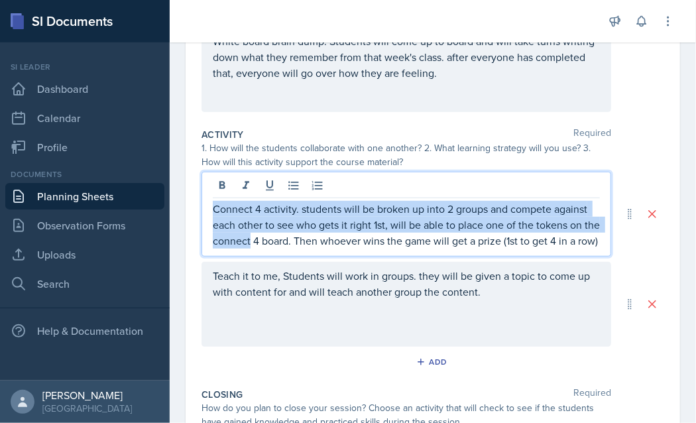
drag, startPoint x: 249, startPoint y: 242, endPoint x: 205, endPoint y: 197, distance: 63.2
click at [205, 197] on div "Connect 4 activity. students will be broken up into 2 groups and compete agains…" at bounding box center [405, 214] width 409 height 85
copy p "Connect 4 activity. students will be broken up into 2 groups and compete agains…"
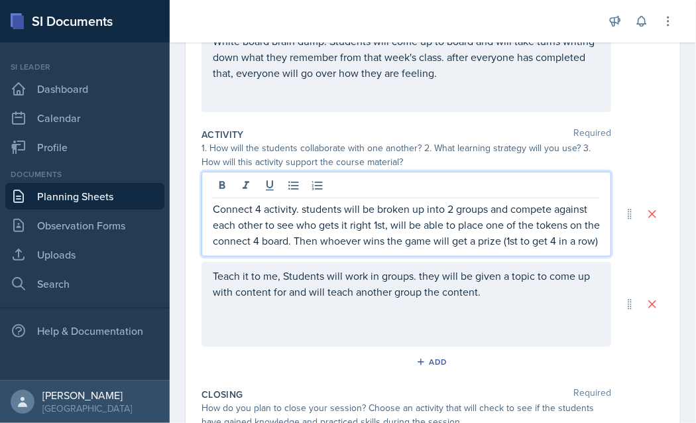
click at [254, 248] on p "Connect 4 activity. students will be broken up into 2 groups and compete agains…" at bounding box center [406, 225] width 387 height 48
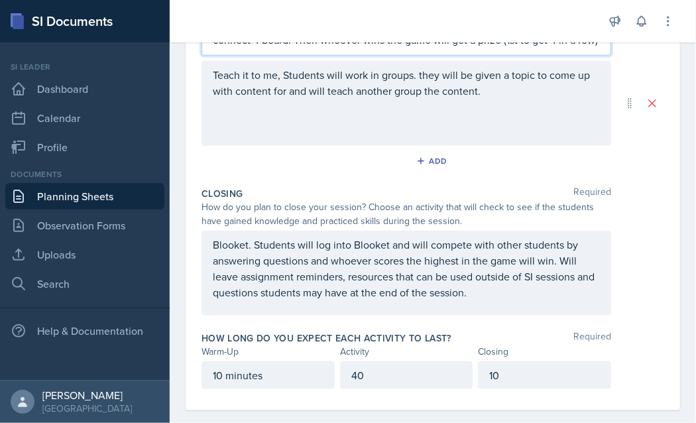
scroll to position [435, 0]
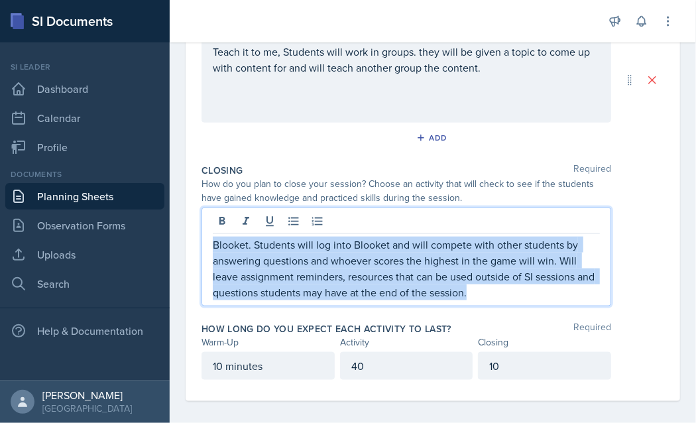
drag, startPoint x: 490, startPoint y: 308, endPoint x: 207, endPoint y: 262, distance: 286.7
click at [207, 262] on div "Blooket. Students will log into Blooket and will compete with other students by…" at bounding box center [405, 256] width 409 height 99
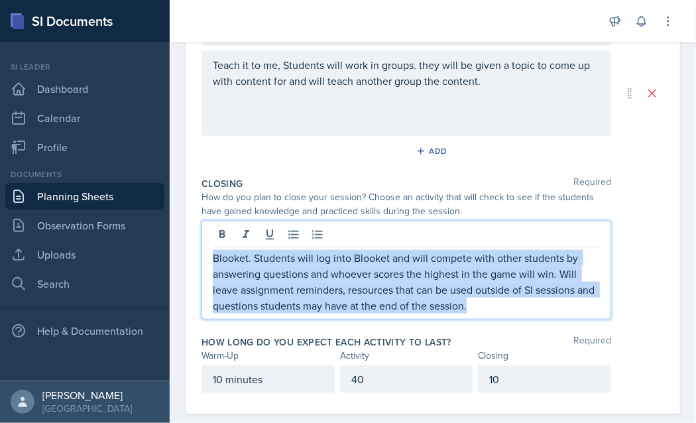
copy p "Blooket. Students will log into Blooket and will compete with other students by…"
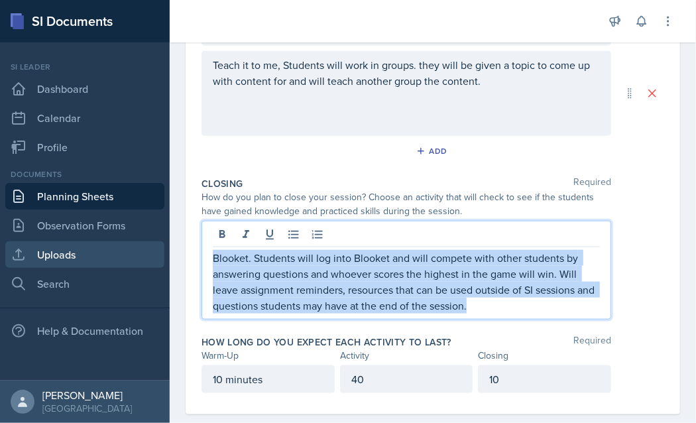
click at [60, 258] on link "Uploads" at bounding box center [84, 254] width 159 height 27
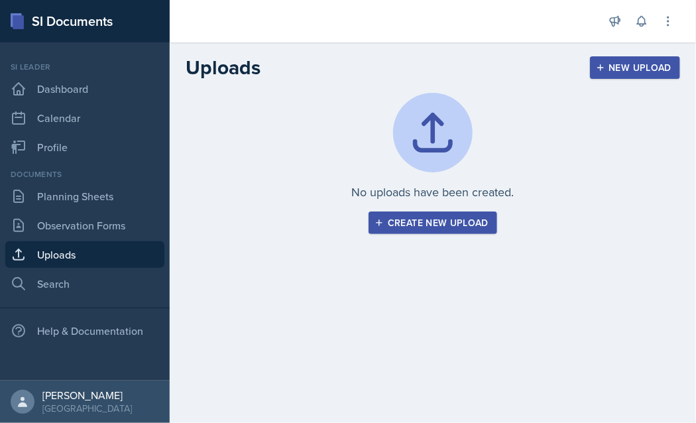
click at [402, 223] on div "Create new upload" at bounding box center [432, 222] width 111 height 11
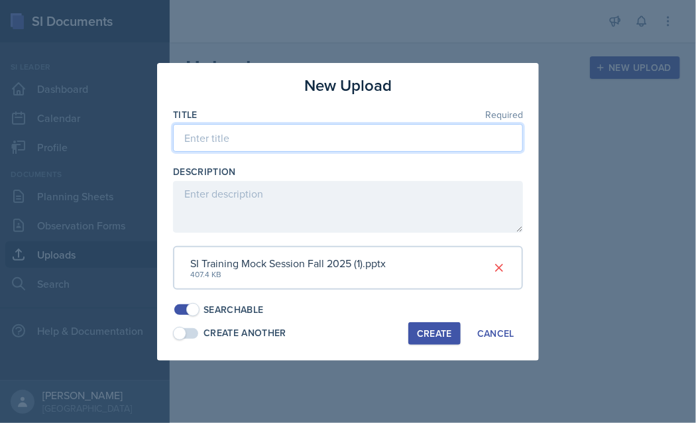
click at [203, 139] on input at bounding box center [348, 138] width 350 height 28
type input "SI training mock session PPT"
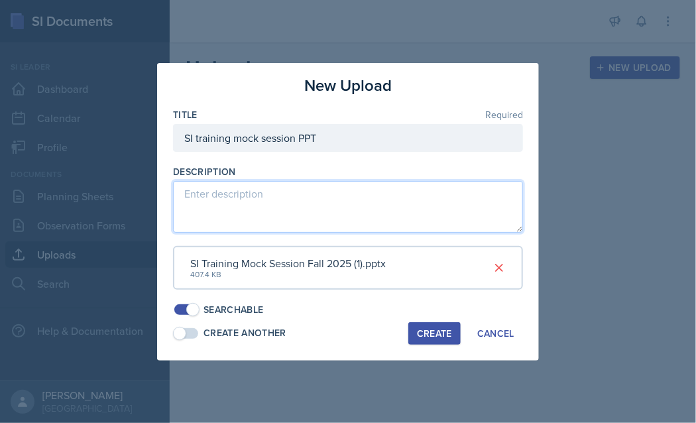
click at [246, 213] on textarea at bounding box center [348, 207] width 350 height 52
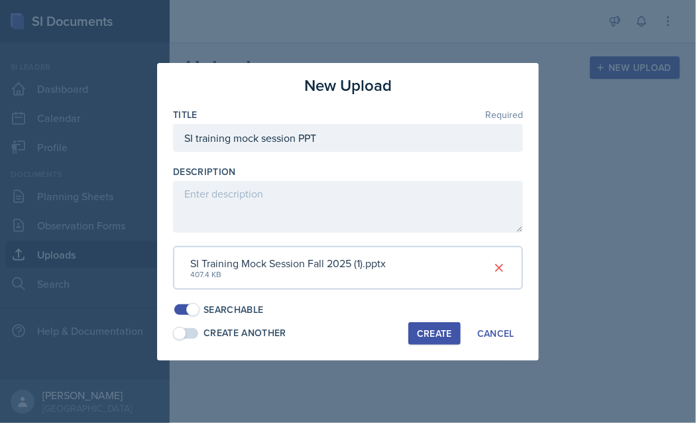
click at [440, 335] on div "Create" at bounding box center [434, 333] width 35 height 11
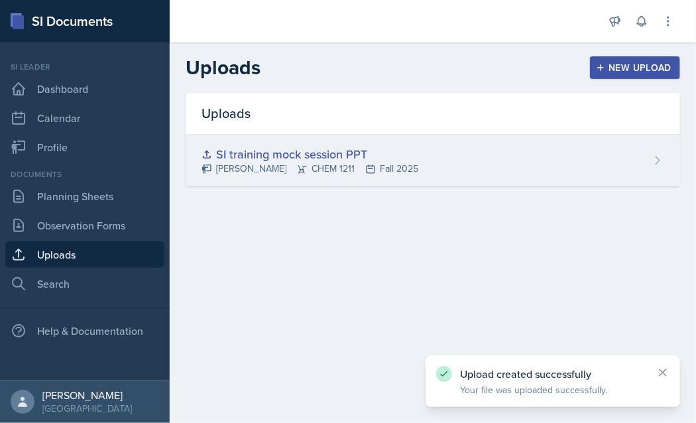
click at [662, 160] on icon at bounding box center [657, 160] width 13 height 13
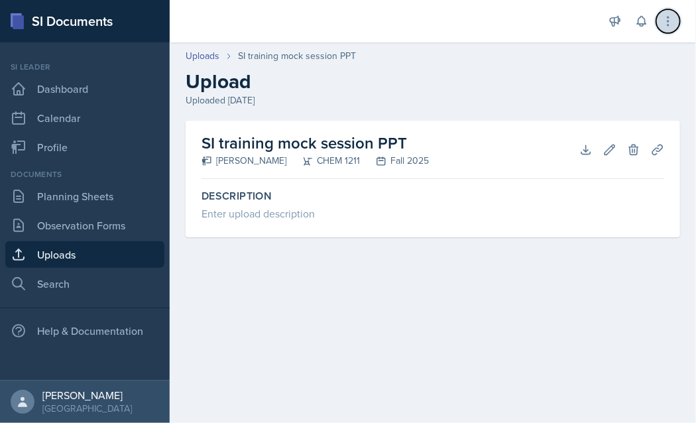
click at [665, 25] on icon at bounding box center [667, 21] width 13 height 13
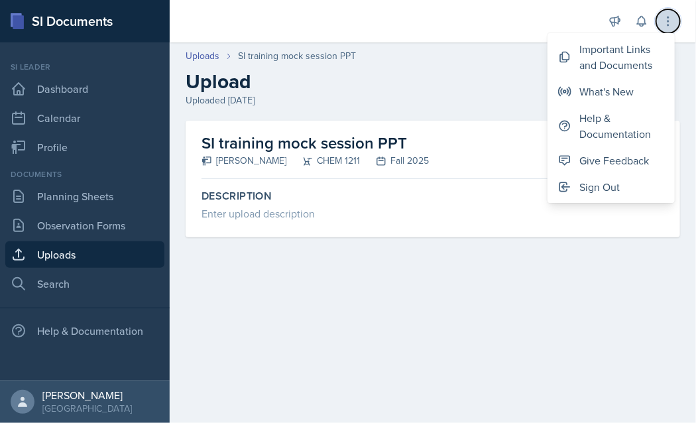
click at [665, 25] on icon at bounding box center [667, 21] width 13 height 13
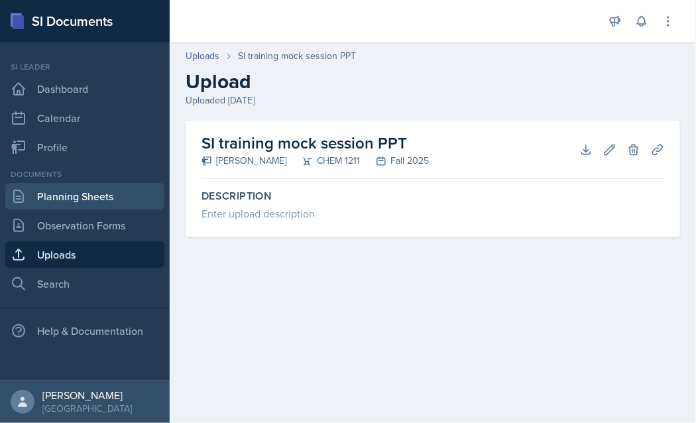
click at [64, 196] on link "Planning Sheets" at bounding box center [84, 196] width 159 height 27
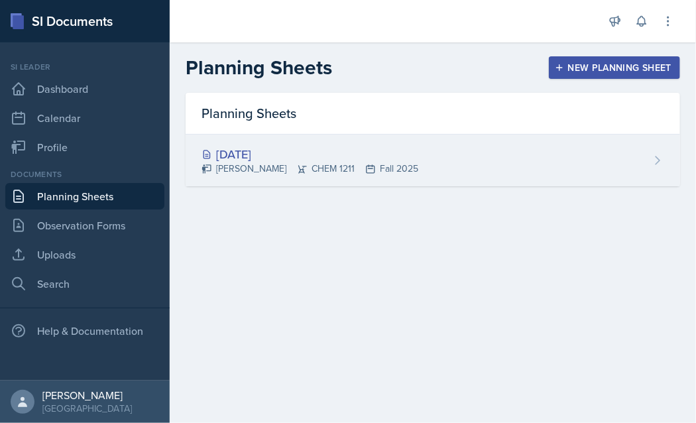
click at [660, 164] on icon at bounding box center [657, 160] width 13 height 13
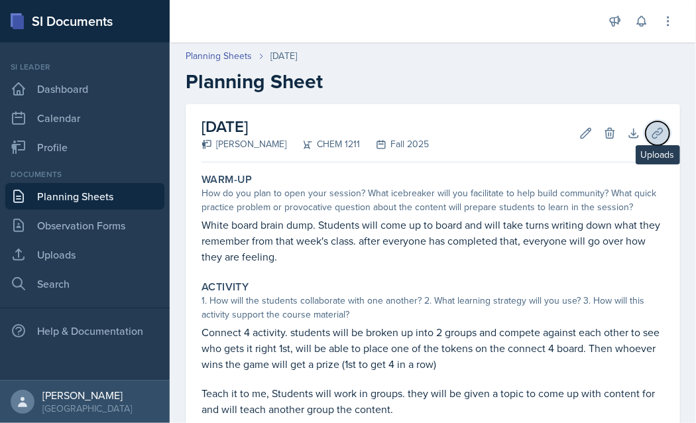
click at [652, 131] on icon at bounding box center [657, 133] width 10 height 10
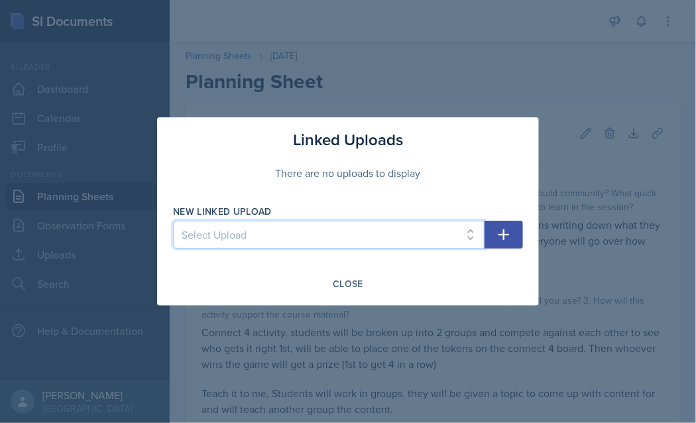
click at [319, 244] on select "Select Upload SI training mock session PPT" at bounding box center [328, 235] width 311 height 28
select select "4c588b0c-68b0-4158-bd21-399aab13f76a"
click at [173, 221] on select "Select Upload SI training mock session PPT" at bounding box center [328, 235] width 311 height 28
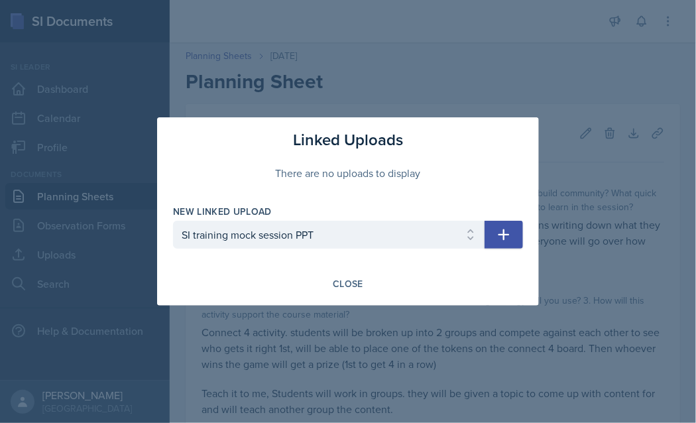
click at [502, 231] on icon "button" at bounding box center [504, 235] width 16 height 16
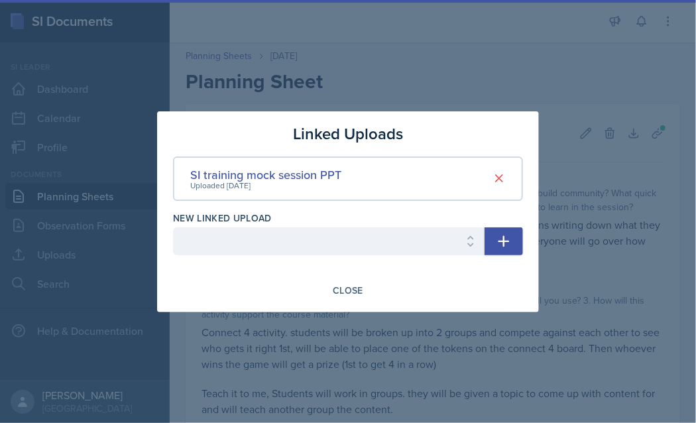
select select
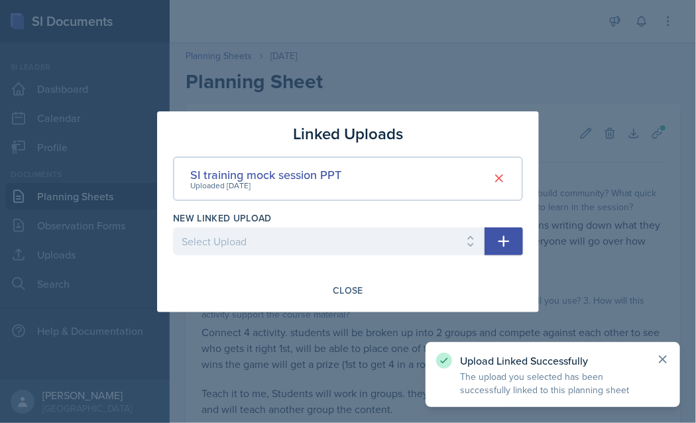
click at [661, 362] on icon at bounding box center [662, 358] width 13 height 13
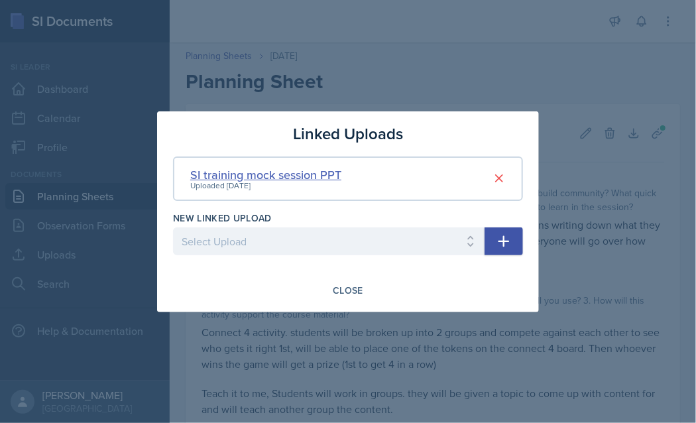
click at [279, 174] on div "SI training mock session PPT" at bounding box center [265, 175] width 151 height 18
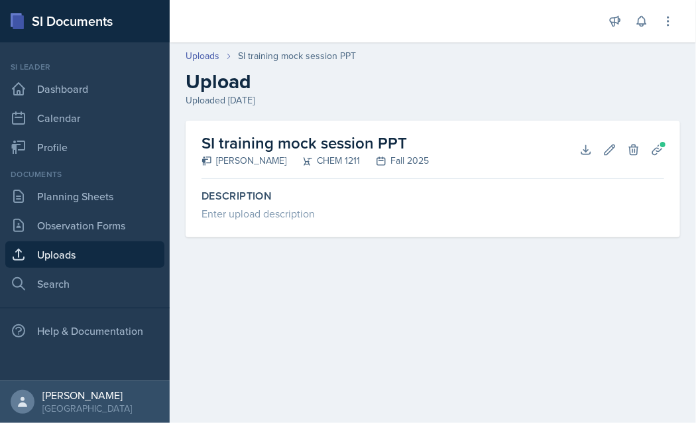
click at [315, 140] on h2 "SI training mock session PPT" at bounding box center [314, 143] width 227 height 24
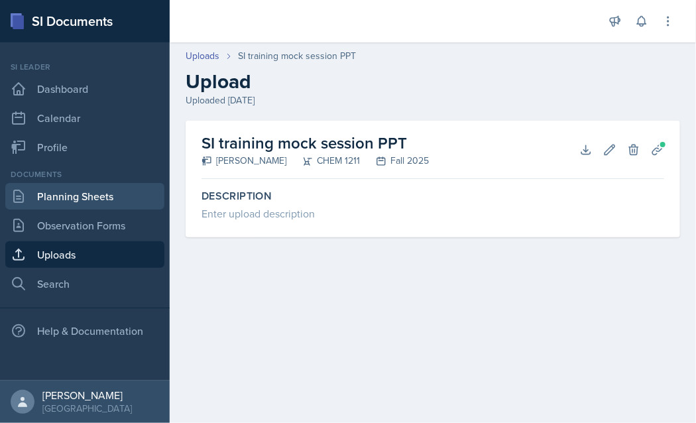
click at [105, 185] on link "Planning Sheets" at bounding box center [84, 196] width 159 height 27
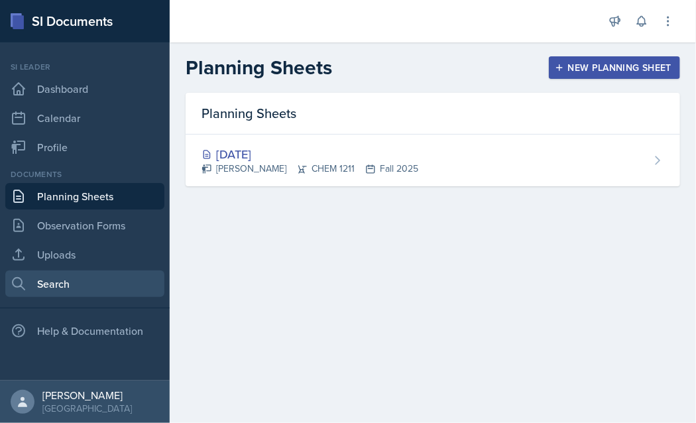
click at [40, 284] on link "Search" at bounding box center [84, 283] width 159 height 27
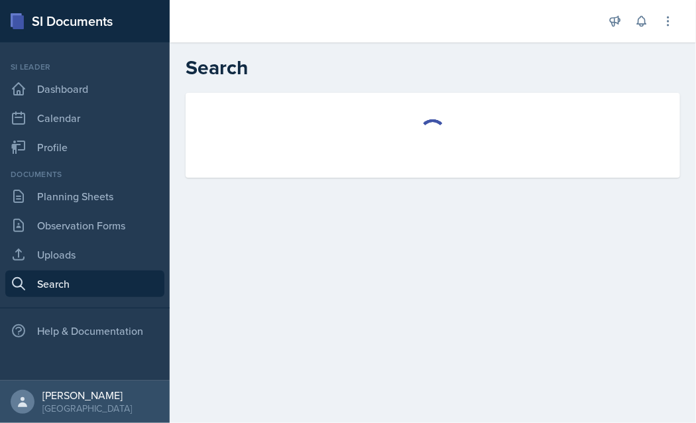
select select "all"
select select "1"
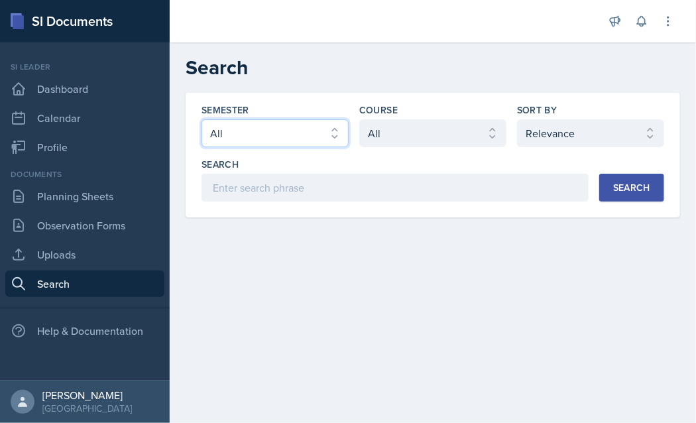
click at [267, 134] on select "Select semester All Fall 2025 Summer 2025 Spring 2025 Fall 2024 Summer 2024 Spr…" at bounding box center [274, 133] width 147 height 28
select select "a8ed5ca7-d3a3-44eb-ad59-ceca828f7d72"
click at [201, 119] on select "Select semester All Fall 2025 Summer 2025 Spring 2025 Fall 2024 Summer 2024 Spr…" at bounding box center [274, 133] width 147 height 28
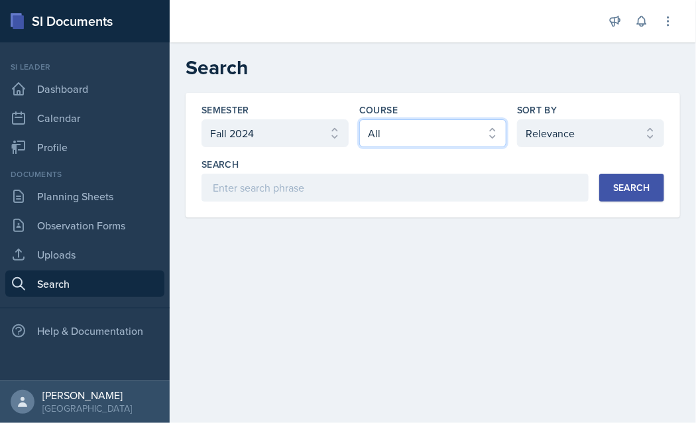
click at [394, 141] on select "Select course All ACCT 2101 ACCT 2102 ACCT 4050 ANTH 1102 ANTH 3301 ARCH 1000 A…" at bounding box center [432, 133] width 147 height 28
select select "3d8cb279-65cd-49af-8cf0-21e75e9e675e"
click at [359, 119] on select "Select course All ACCT 2101 ACCT 2102 ACCT 4050 ANTH 1102 ANTH 3301 ARCH 1000 A…" at bounding box center [432, 133] width 147 height 28
click at [623, 186] on div "Search" at bounding box center [631, 187] width 37 height 11
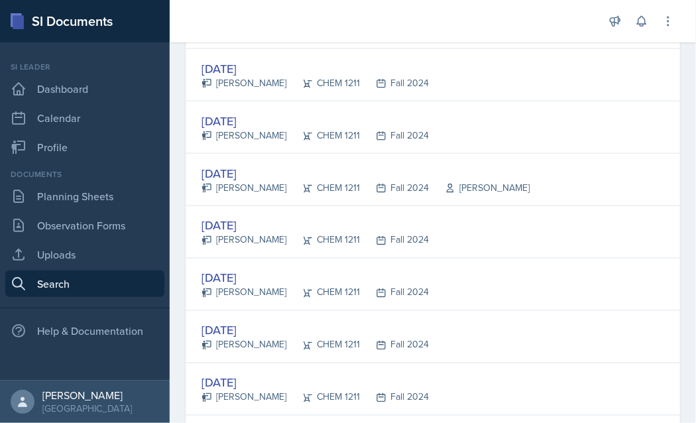
scroll to position [688, 0]
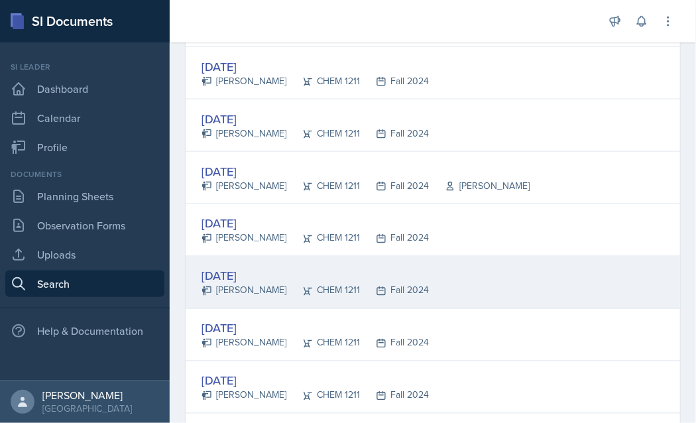
click at [245, 278] on div "[DATE]" at bounding box center [314, 276] width 227 height 18
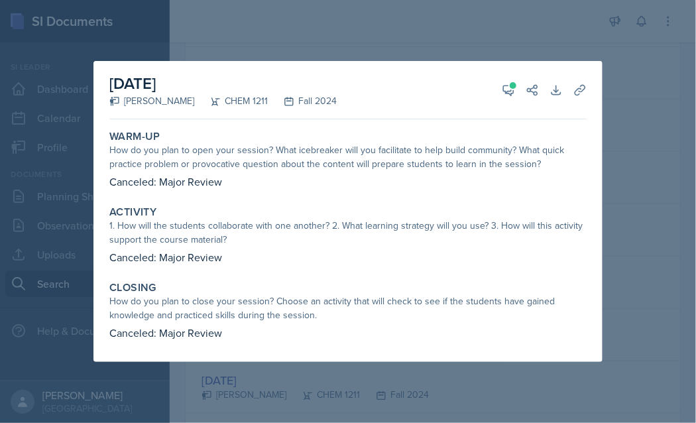
click at [629, 186] on div at bounding box center [348, 211] width 696 height 423
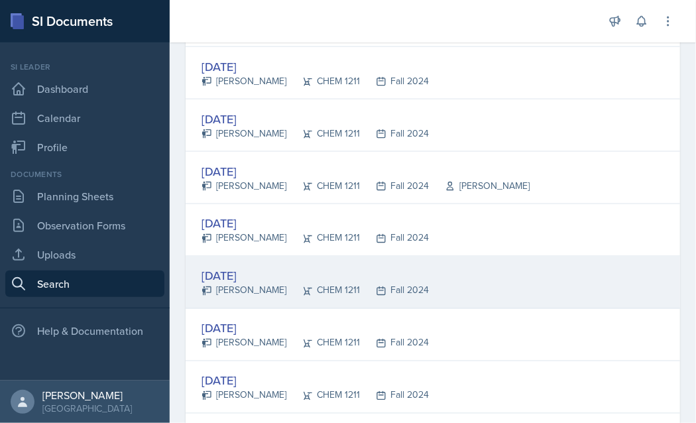
scroll to position [706, 0]
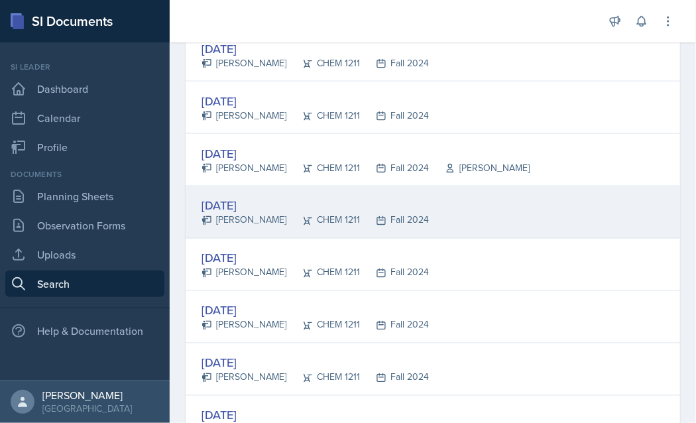
click at [252, 209] on div "[DATE]" at bounding box center [314, 206] width 227 height 18
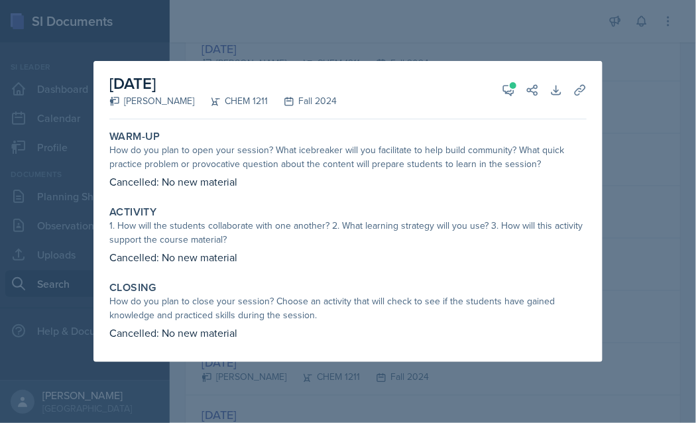
click at [623, 153] on div at bounding box center [348, 211] width 696 height 423
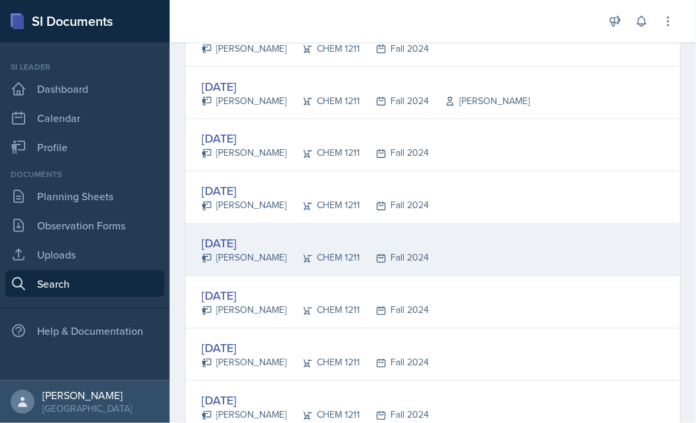
scroll to position [778, 0]
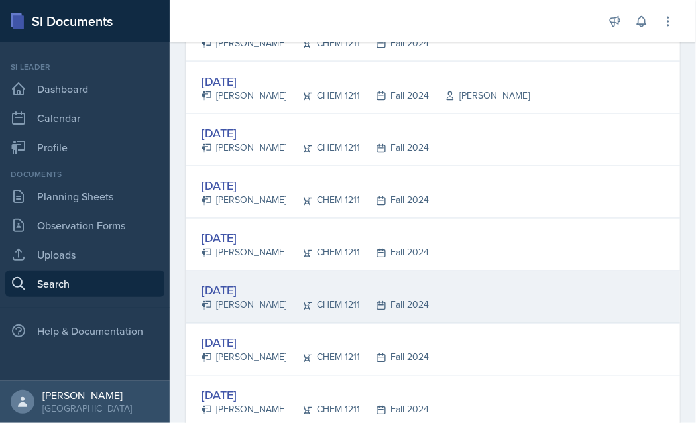
click at [262, 292] on div "[DATE]" at bounding box center [314, 291] width 227 height 18
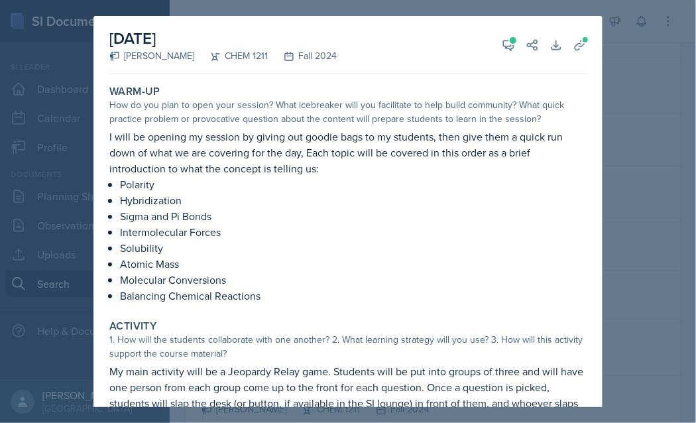
scroll to position [138, 0]
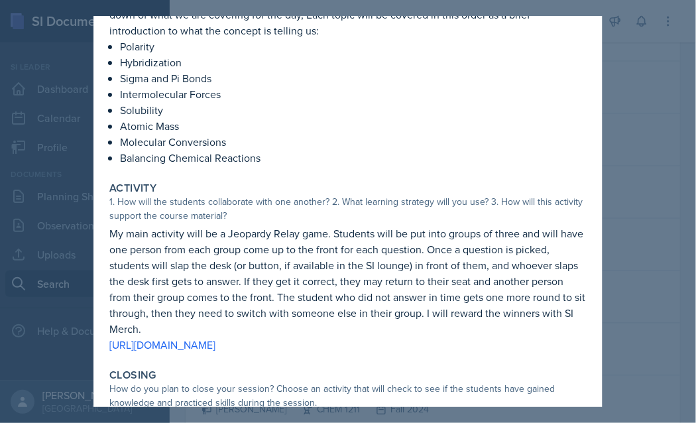
click at [612, 78] on div at bounding box center [348, 211] width 696 height 423
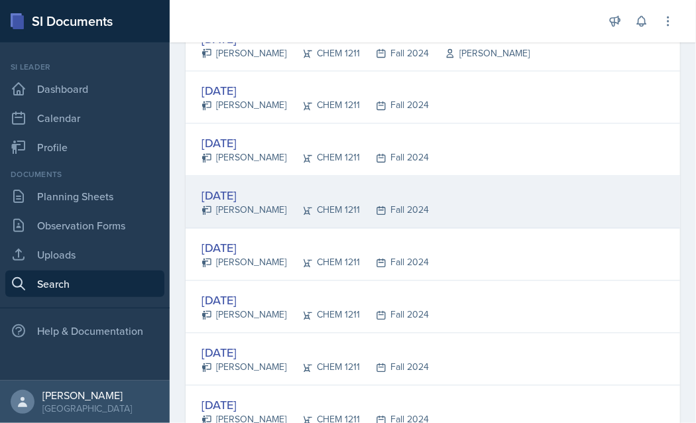
scroll to position [831, 0]
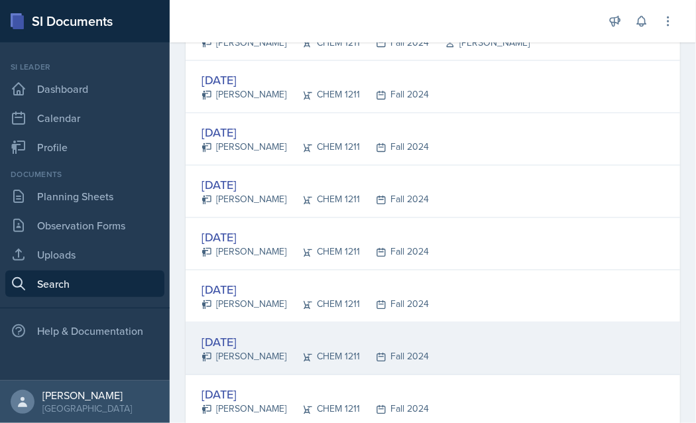
click at [231, 340] on div "[DATE]" at bounding box center [314, 342] width 227 height 18
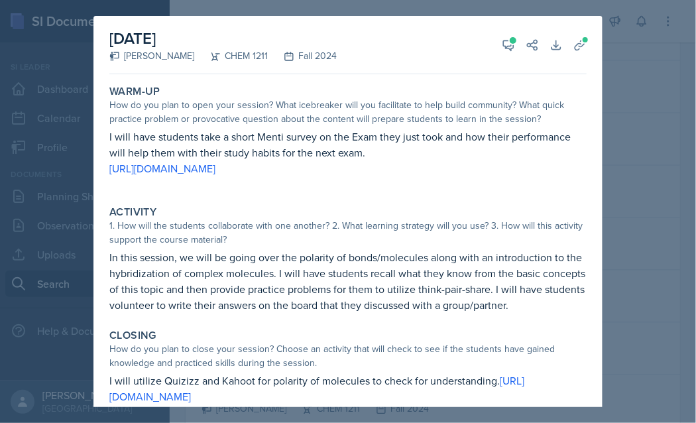
scroll to position [34, 0]
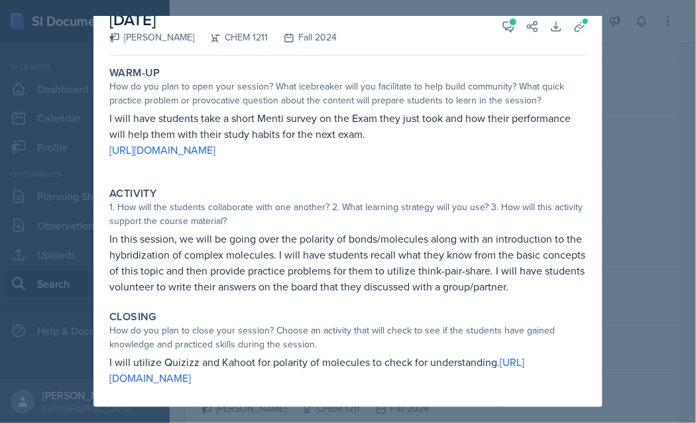
click at [627, 86] on div at bounding box center [348, 211] width 696 height 423
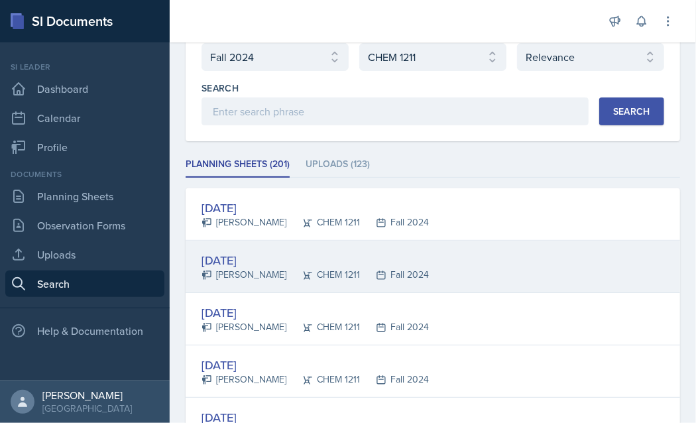
scroll to position [0, 0]
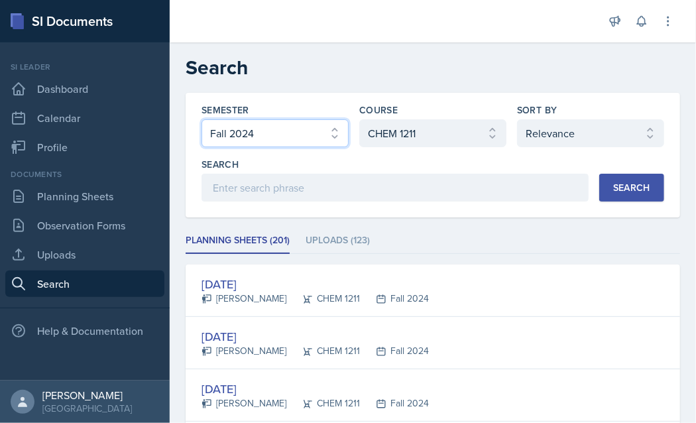
click at [318, 136] on select "Select semester All Fall 2025 Summer 2025 Spring 2025 Fall 2024 Summer 2024 Spr…" at bounding box center [274, 133] width 147 height 28
click at [201, 119] on select "Select semester All Fall 2025 Summer 2025 Spring 2025 Fall 2024 Summer 2024 Spr…" at bounding box center [274, 133] width 147 height 28
click at [639, 188] on div "Search" at bounding box center [631, 187] width 37 height 11
click at [283, 134] on select "Select semester All Fall 2025 Summer 2025 Spring 2025 Fall 2024 Summer 2024 Spr…" at bounding box center [274, 133] width 147 height 28
select select "a8ed5ca7-d3a3-44eb-ad59-ceca828f7d72"
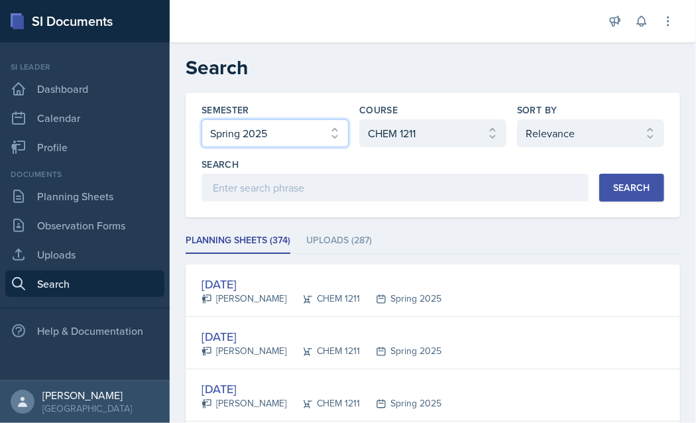
click at [201, 119] on select "Select semester All Fall 2025 Summer 2025 Spring 2025 Fall 2024 Summer 2024 Spr…" at bounding box center [274, 133] width 147 height 28
click at [626, 183] on div "Search" at bounding box center [631, 187] width 37 height 11
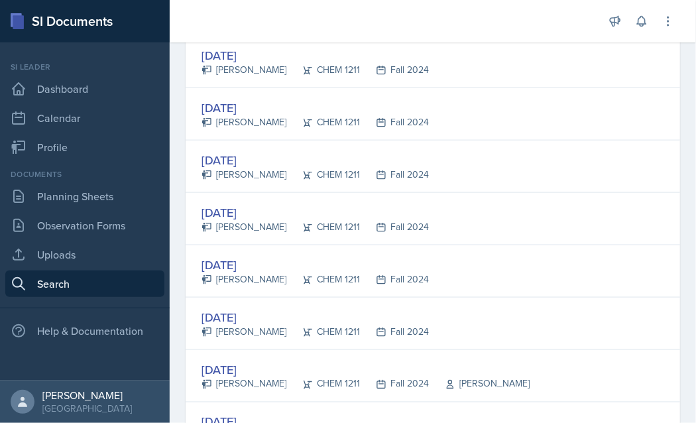
scroll to position [2270, 0]
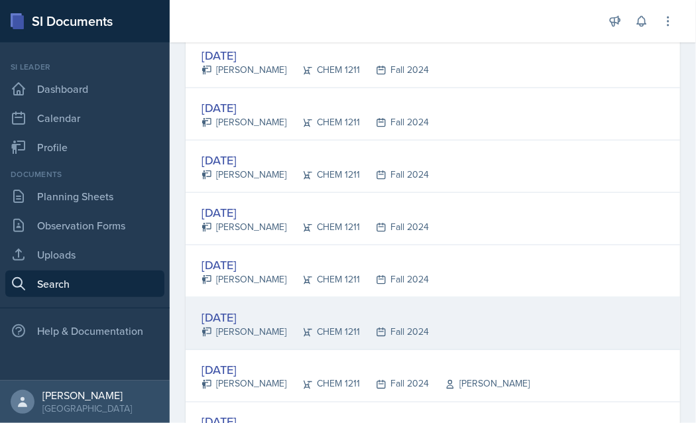
click at [252, 314] on div "[DATE]" at bounding box center [314, 317] width 227 height 18
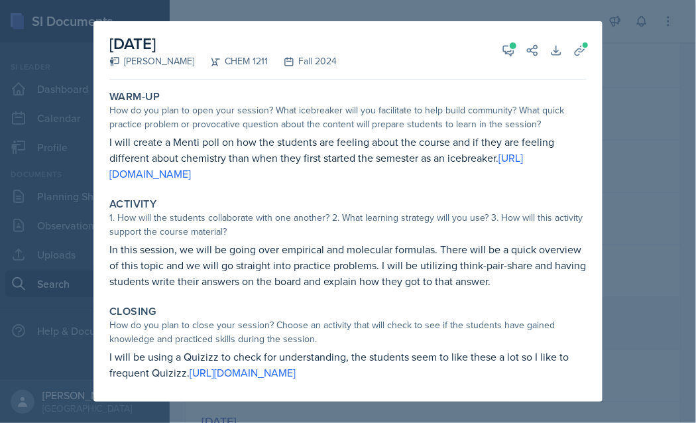
scroll to position [5, 0]
click at [619, 78] on div at bounding box center [348, 211] width 696 height 423
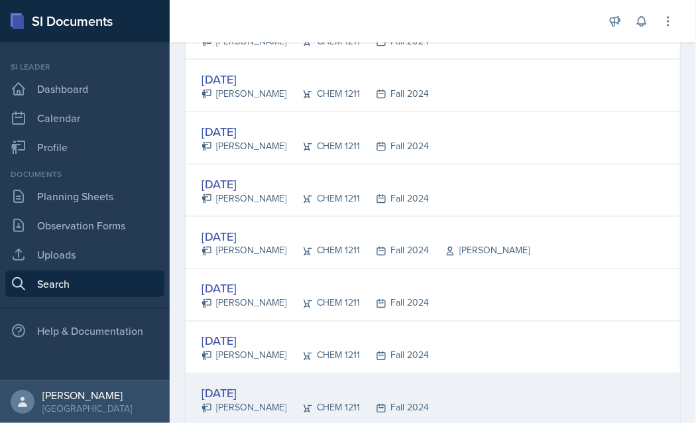
scroll to position [2533, 0]
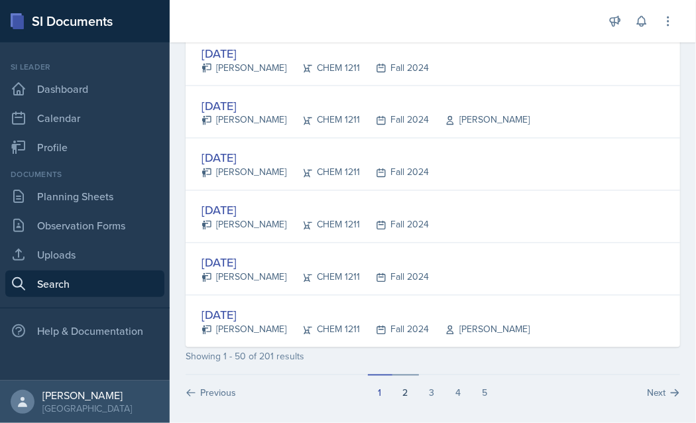
click at [400, 385] on button "2" at bounding box center [405, 386] width 27 height 25
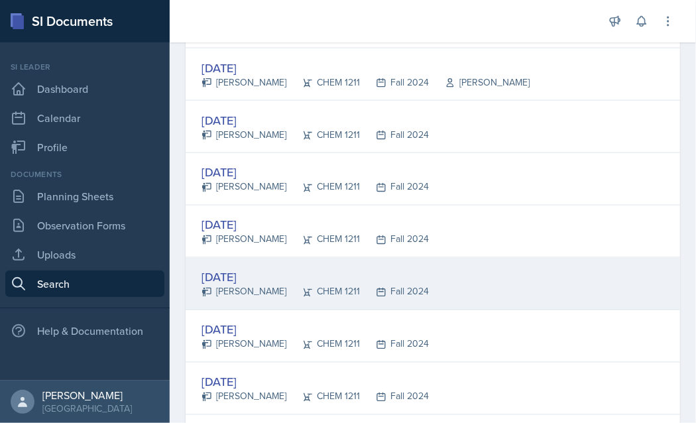
scroll to position [751, 0]
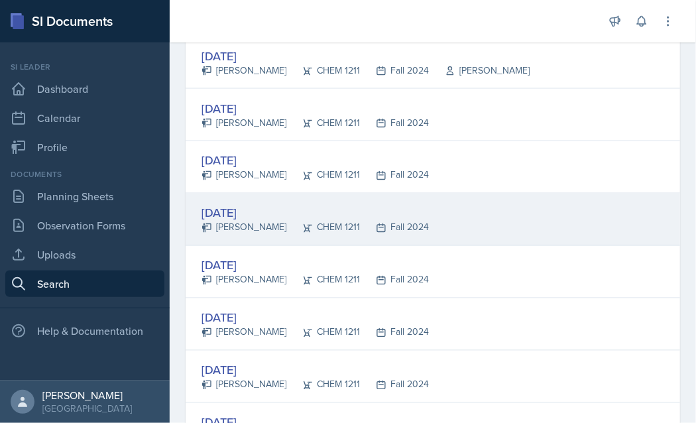
click at [260, 214] on div "[DATE]" at bounding box center [314, 213] width 227 height 18
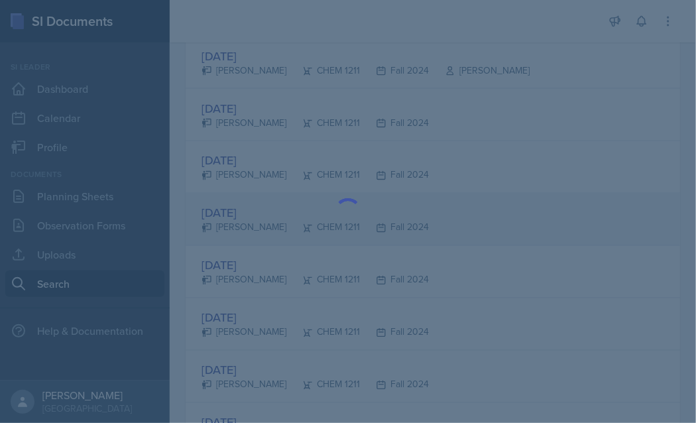
scroll to position [0, 0]
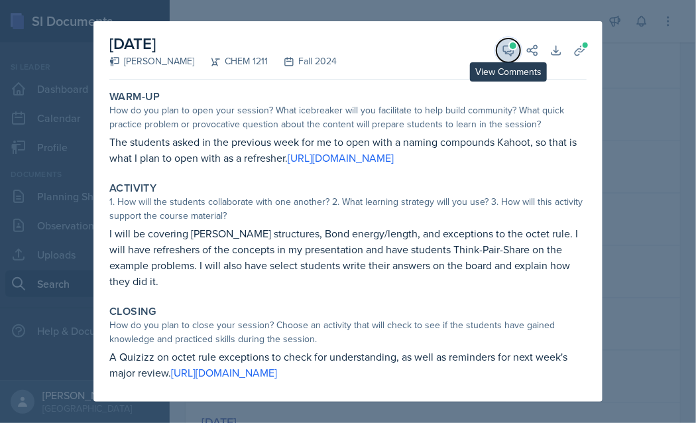
click at [502, 55] on icon at bounding box center [508, 50] width 13 height 13
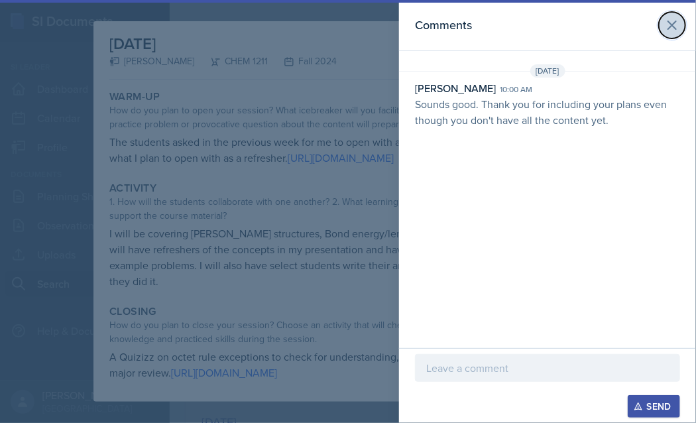
click at [671, 30] on icon at bounding box center [672, 25] width 16 height 16
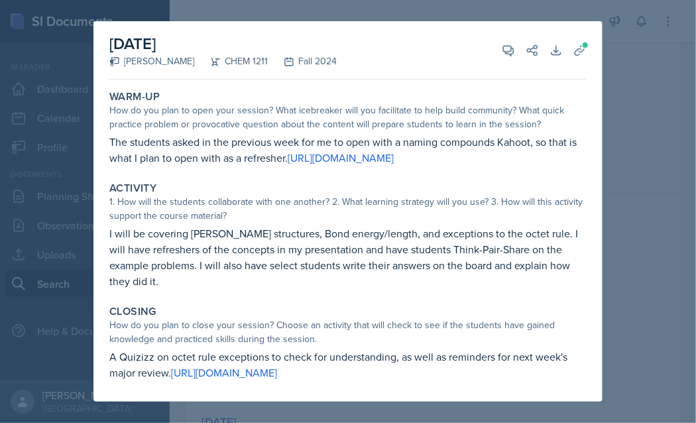
click at [653, 176] on div at bounding box center [348, 211] width 696 height 423
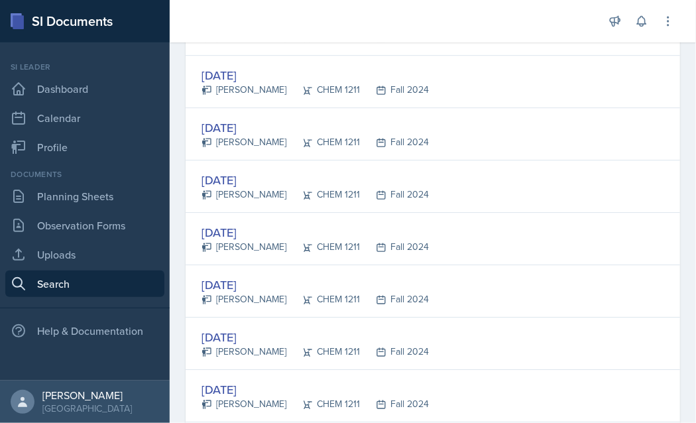
scroll to position [1317, 0]
